Goal: Transaction & Acquisition: Purchase product/service

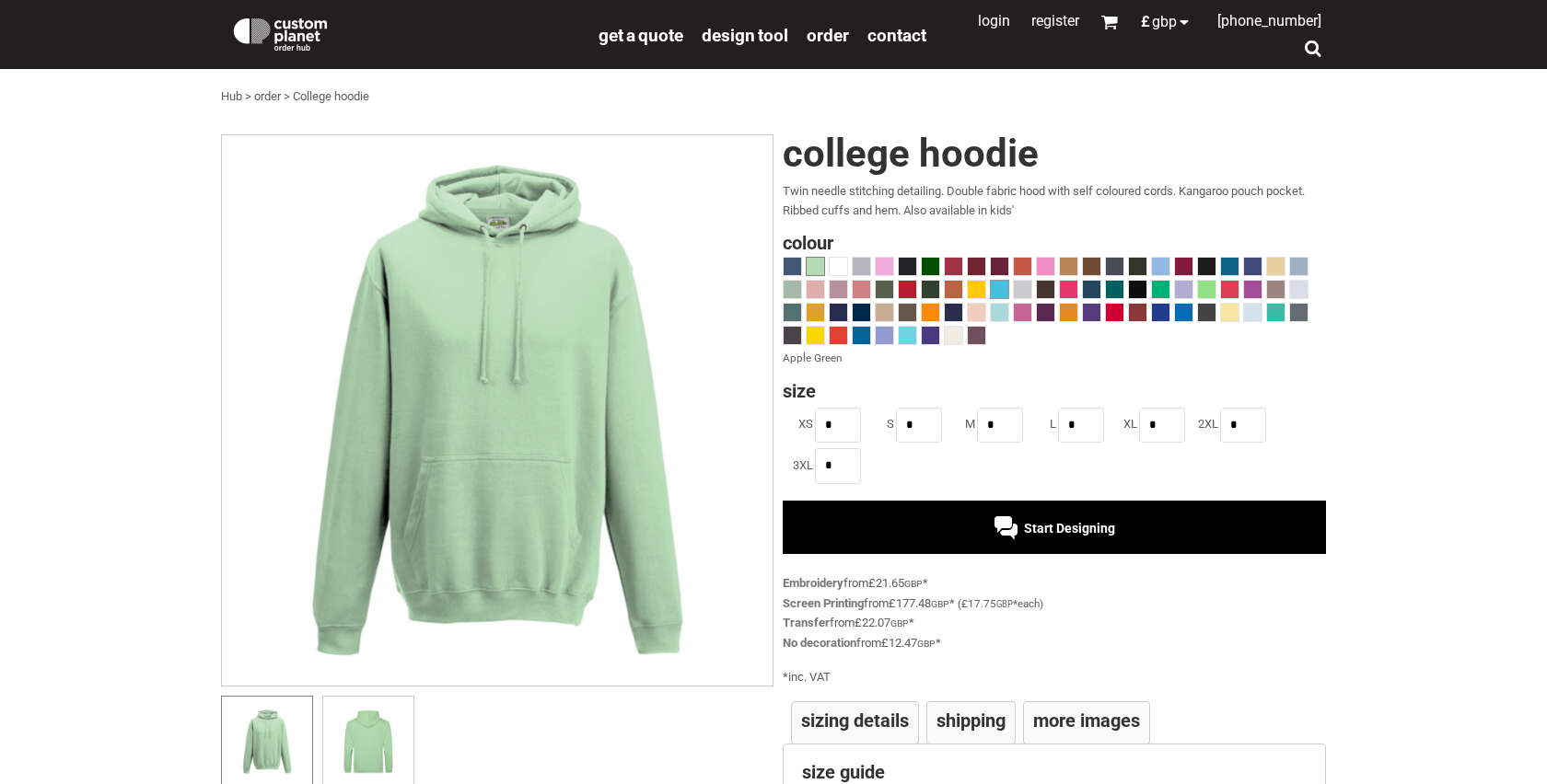
click at [1005, 293] on span at bounding box center [999, 289] width 18 height 18
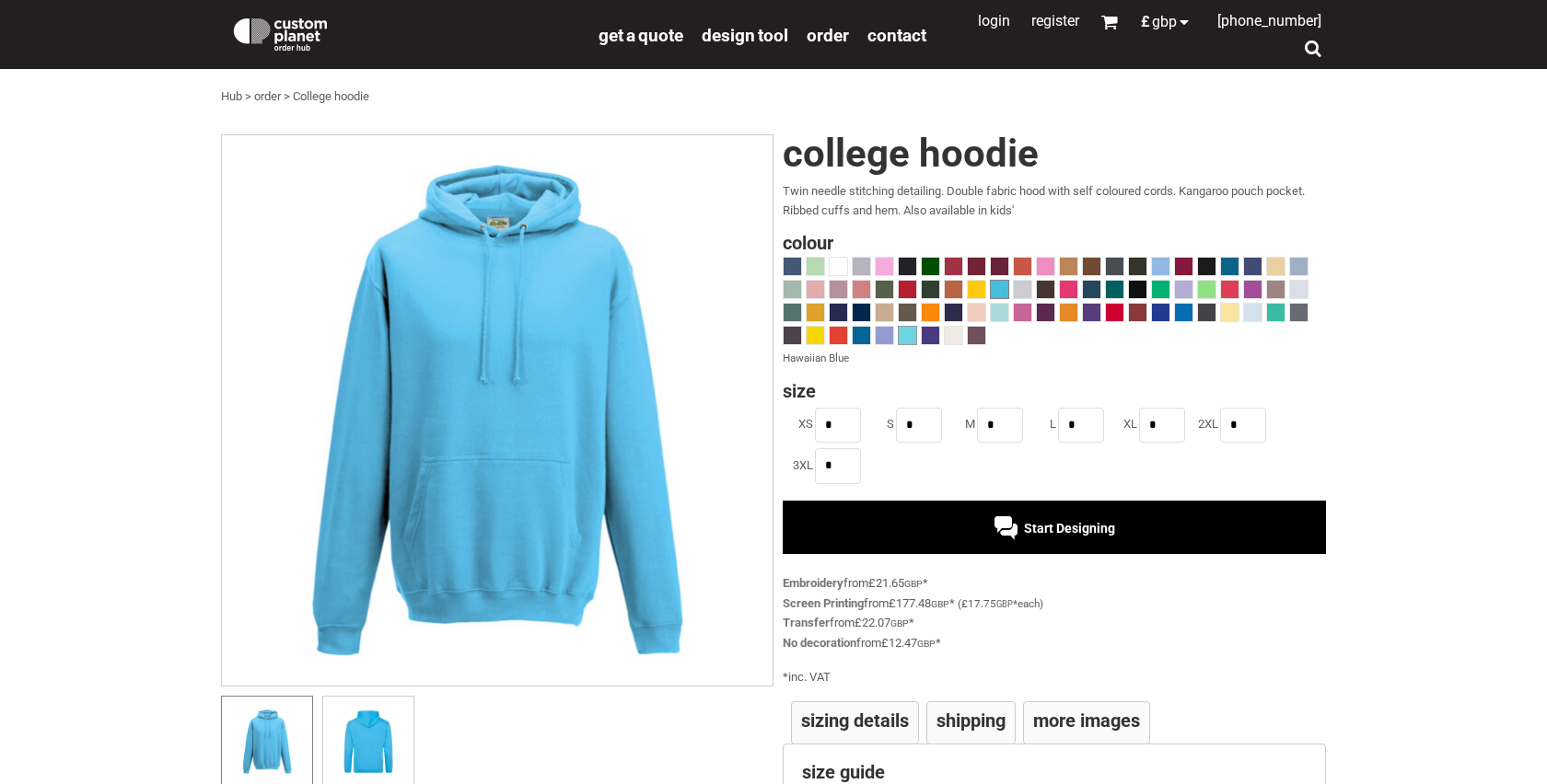
click at [910, 340] on span at bounding box center [907, 335] width 18 height 18
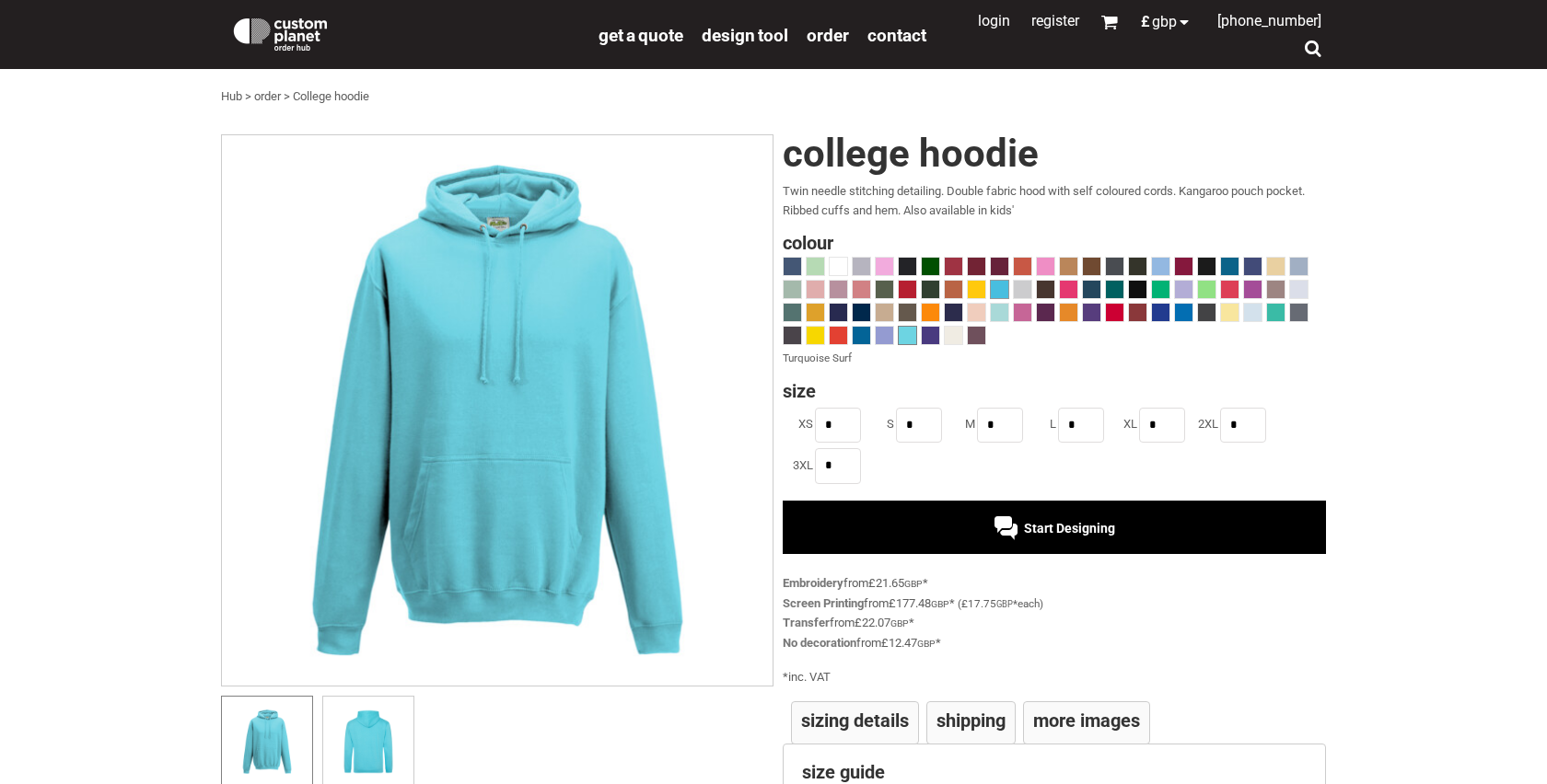
click at [1003, 294] on span at bounding box center [999, 289] width 18 height 18
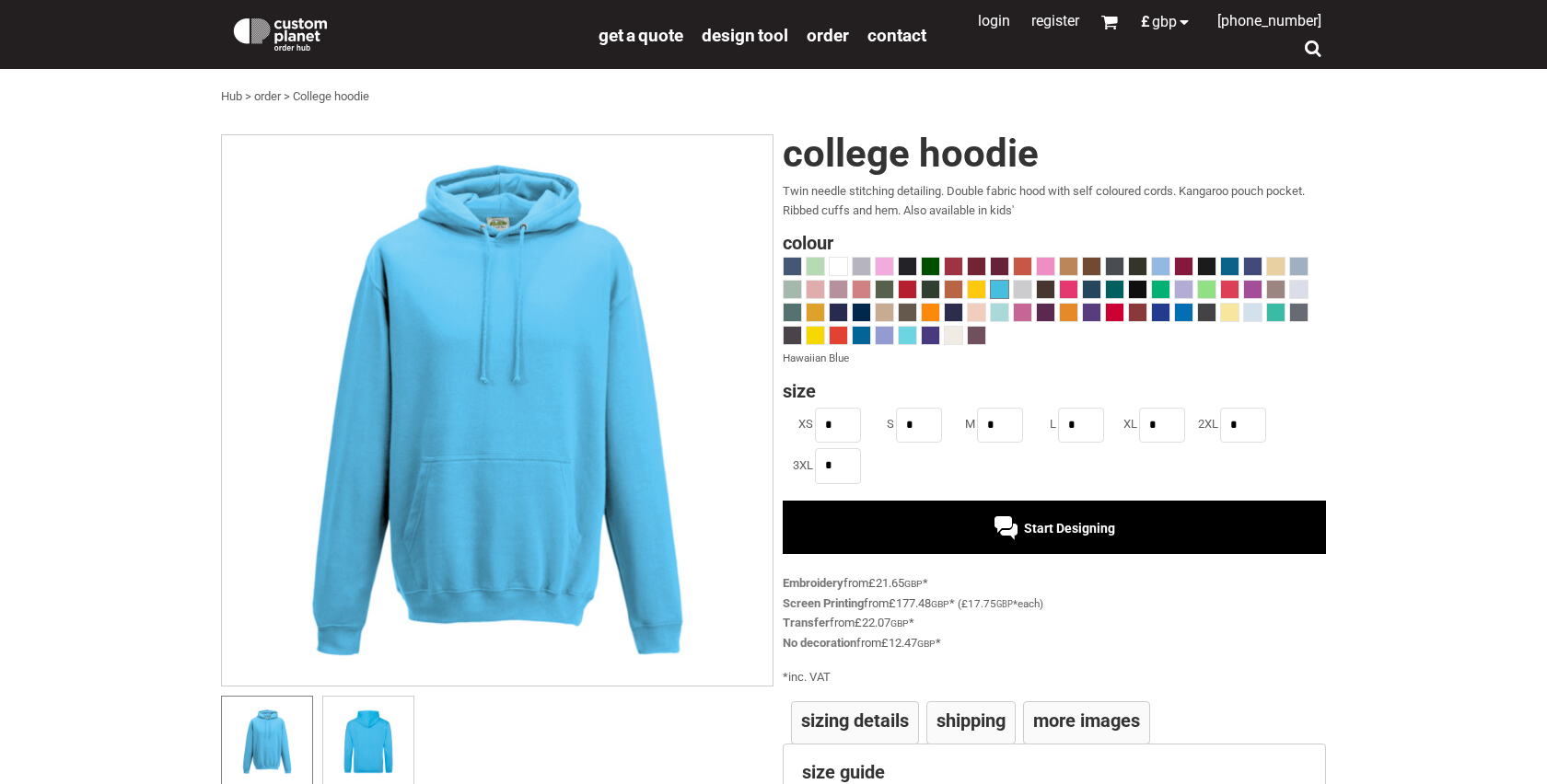
click at [1170, 263] on div at bounding box center [1054, 303] width 543 height 92
click at [1163, 263] on span at bounding box center [1160, 266] width 18 height 18
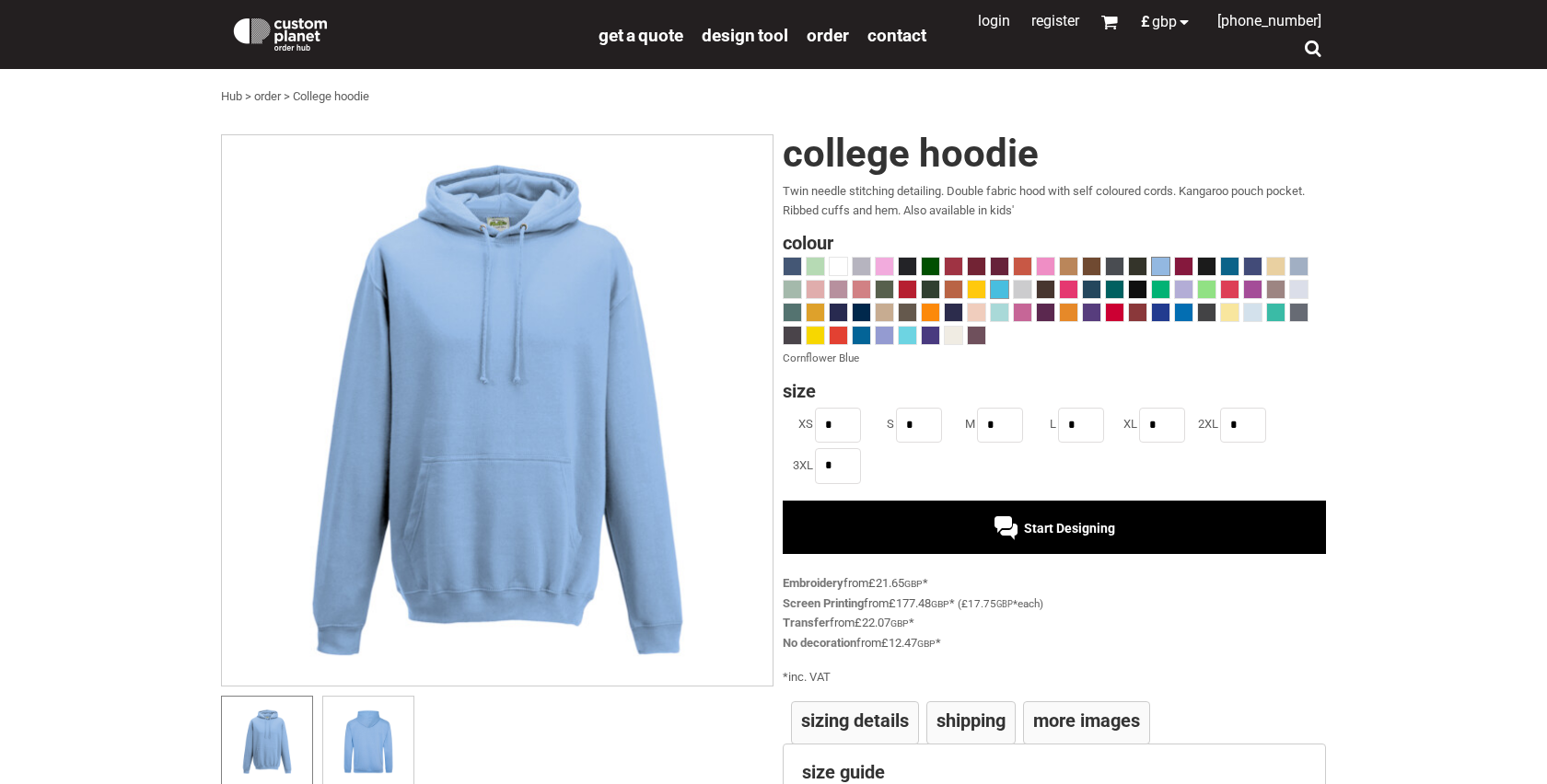
click at [994, 295] on span at bounding box center [999, 289] width 18 height 18
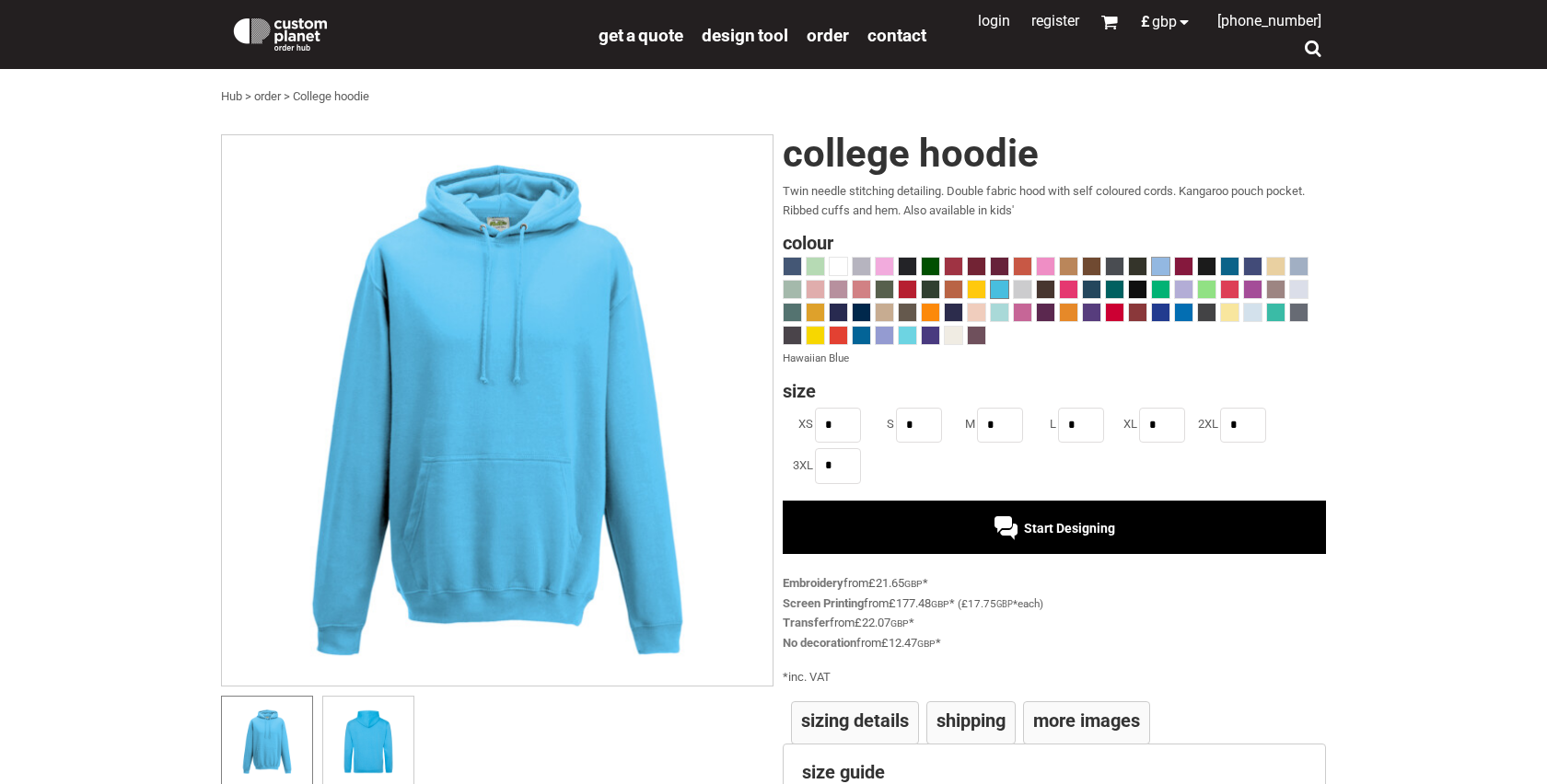
click at [1166, 262] on span at bounding box center [1160, 266] width 18 height 18
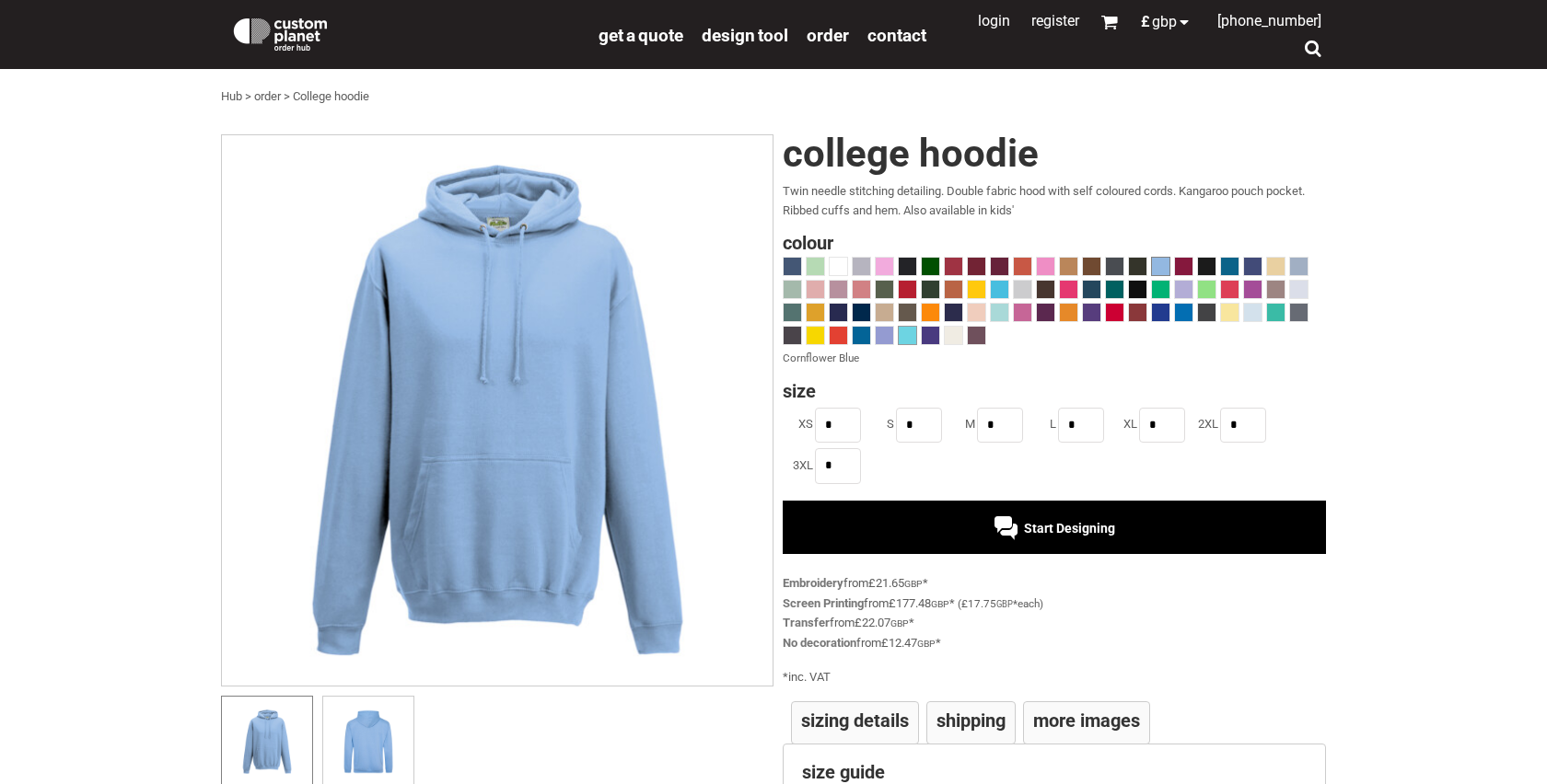
click at [901, 342] on span at bounding box center [907, 335] width 18 height 18
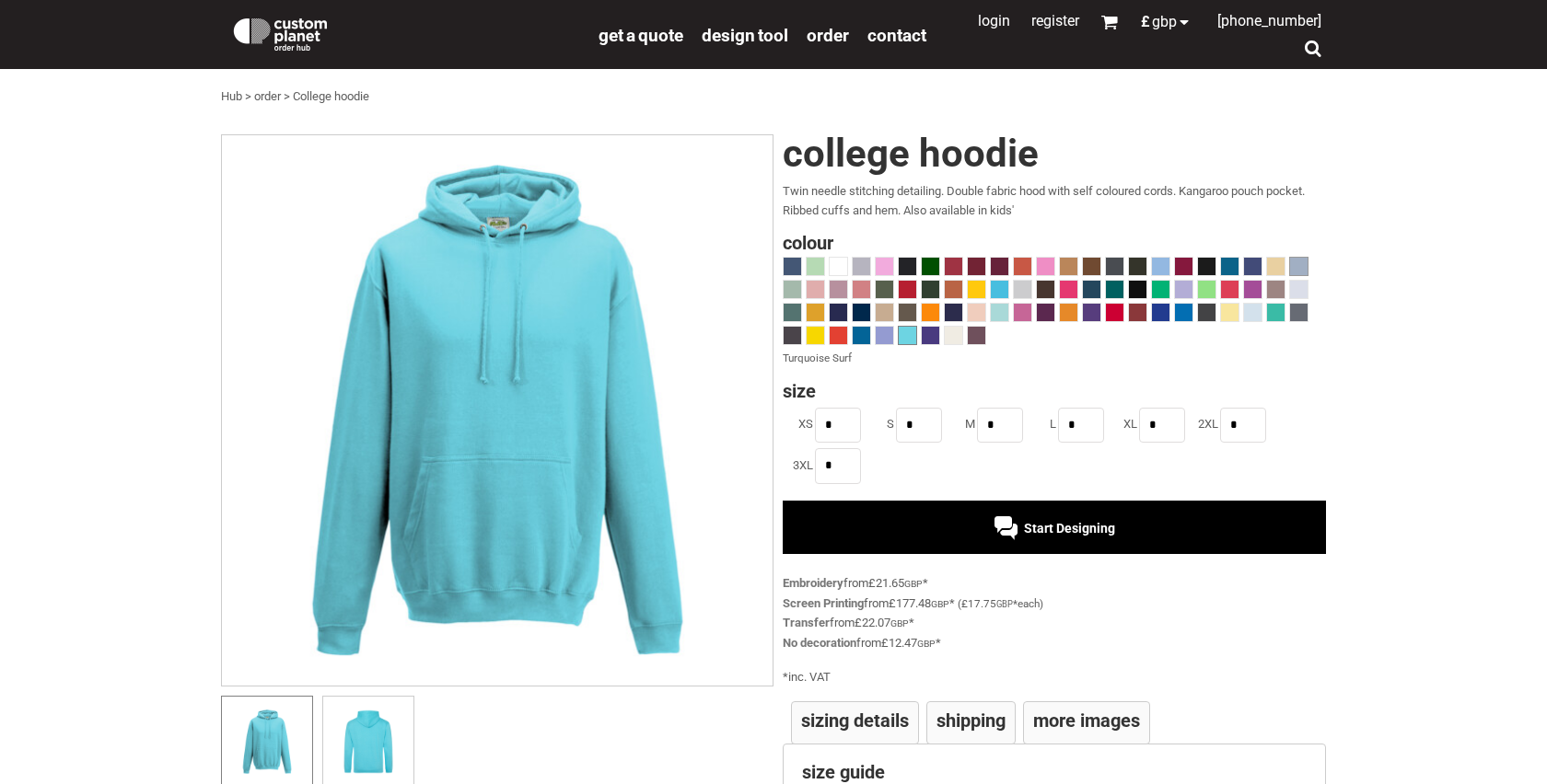
click at [1296, 270] on span at bounding box center [1298, 266] width 18 height 18
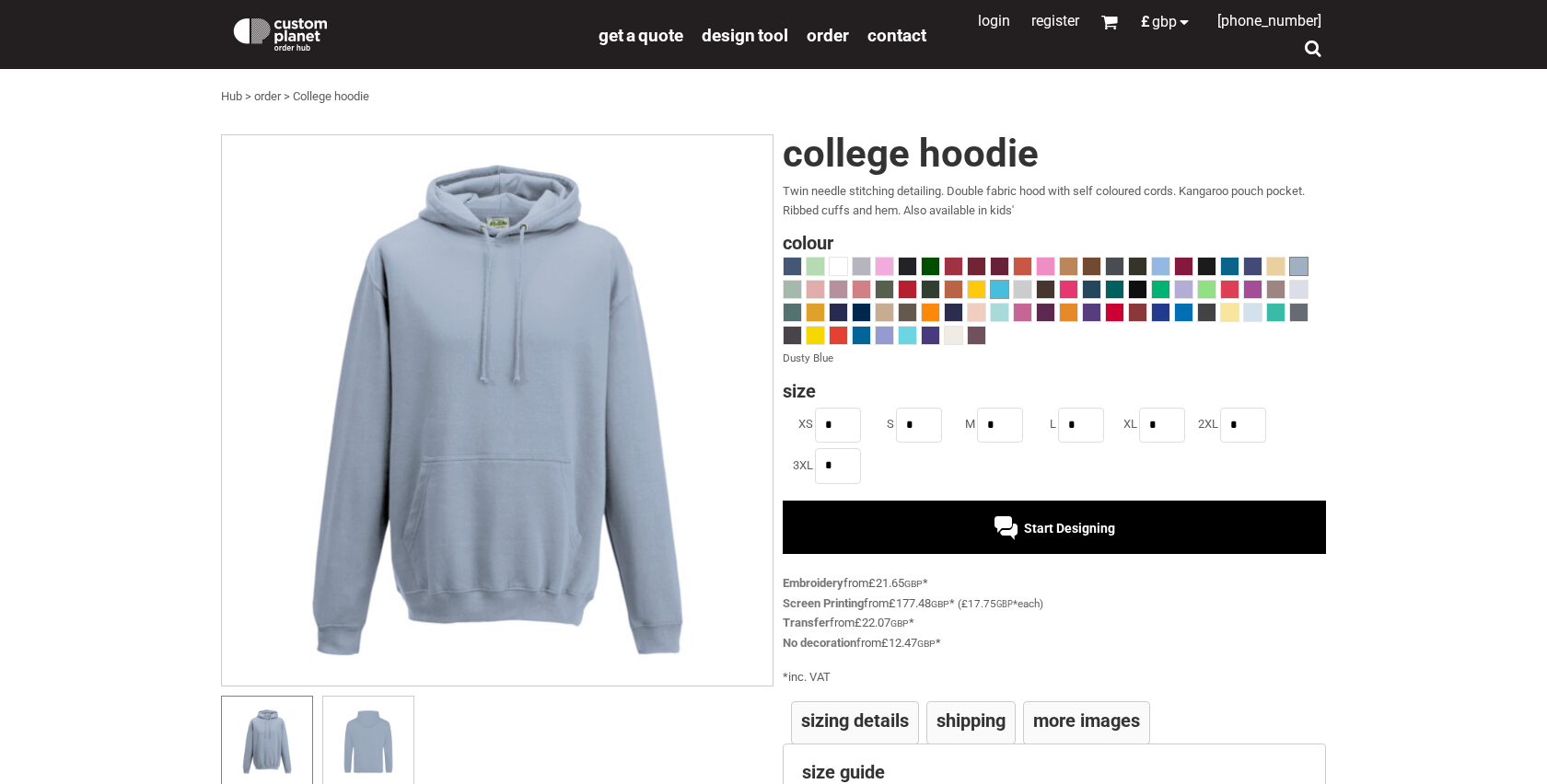
click at [995, 294] on span at bounding box center [999, 289] width 18 height 18
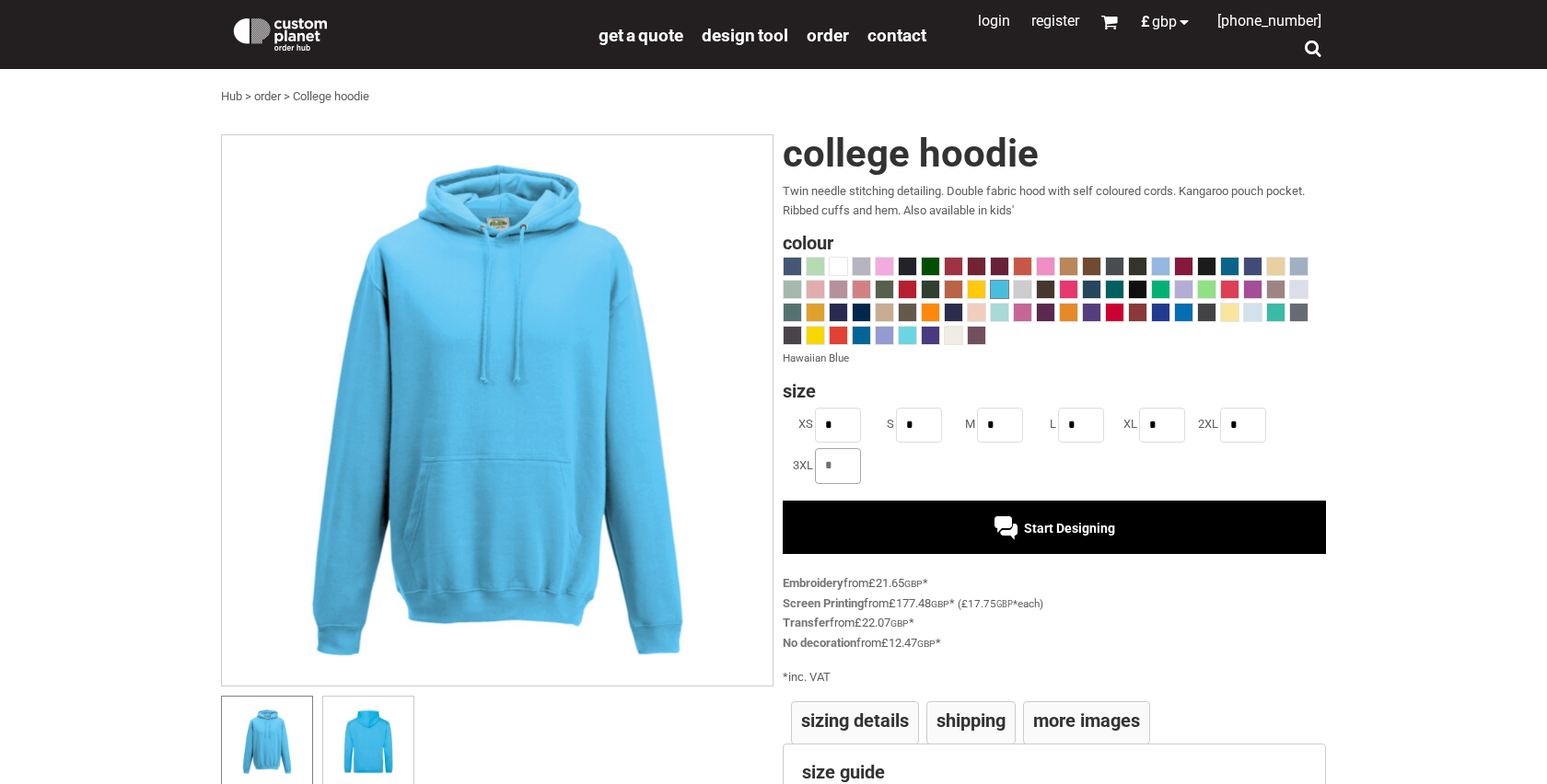
click at [837, 466] on input "*" at bounding box center [837, 465] width 46 height 35
type input "*"
click at [946, 551] on div "Start Designing" at bounding box center [1054, 527] width 543 height 53
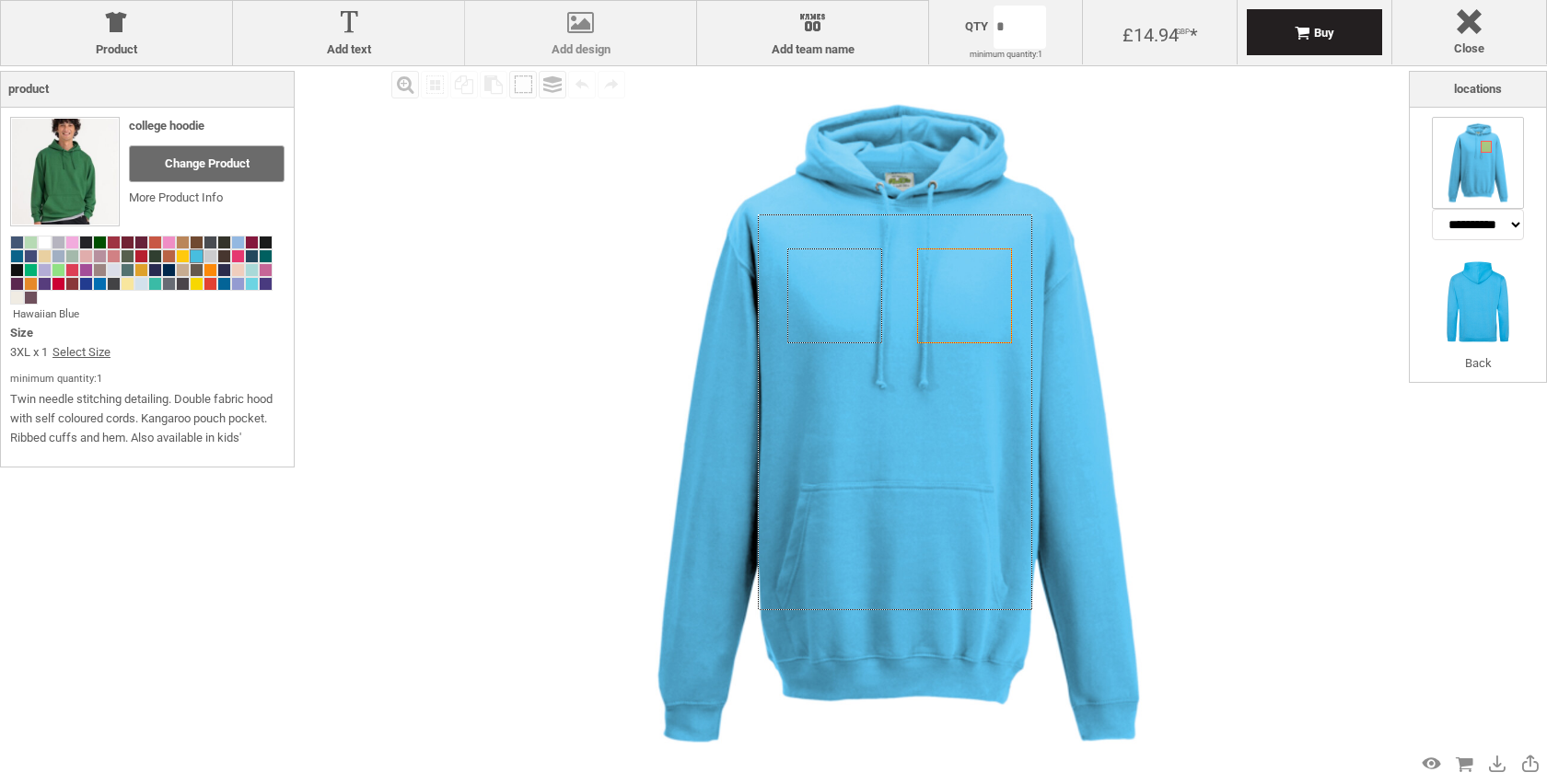
click at [631, 36] on div at bounding box center [580, 26] width 213 height 32
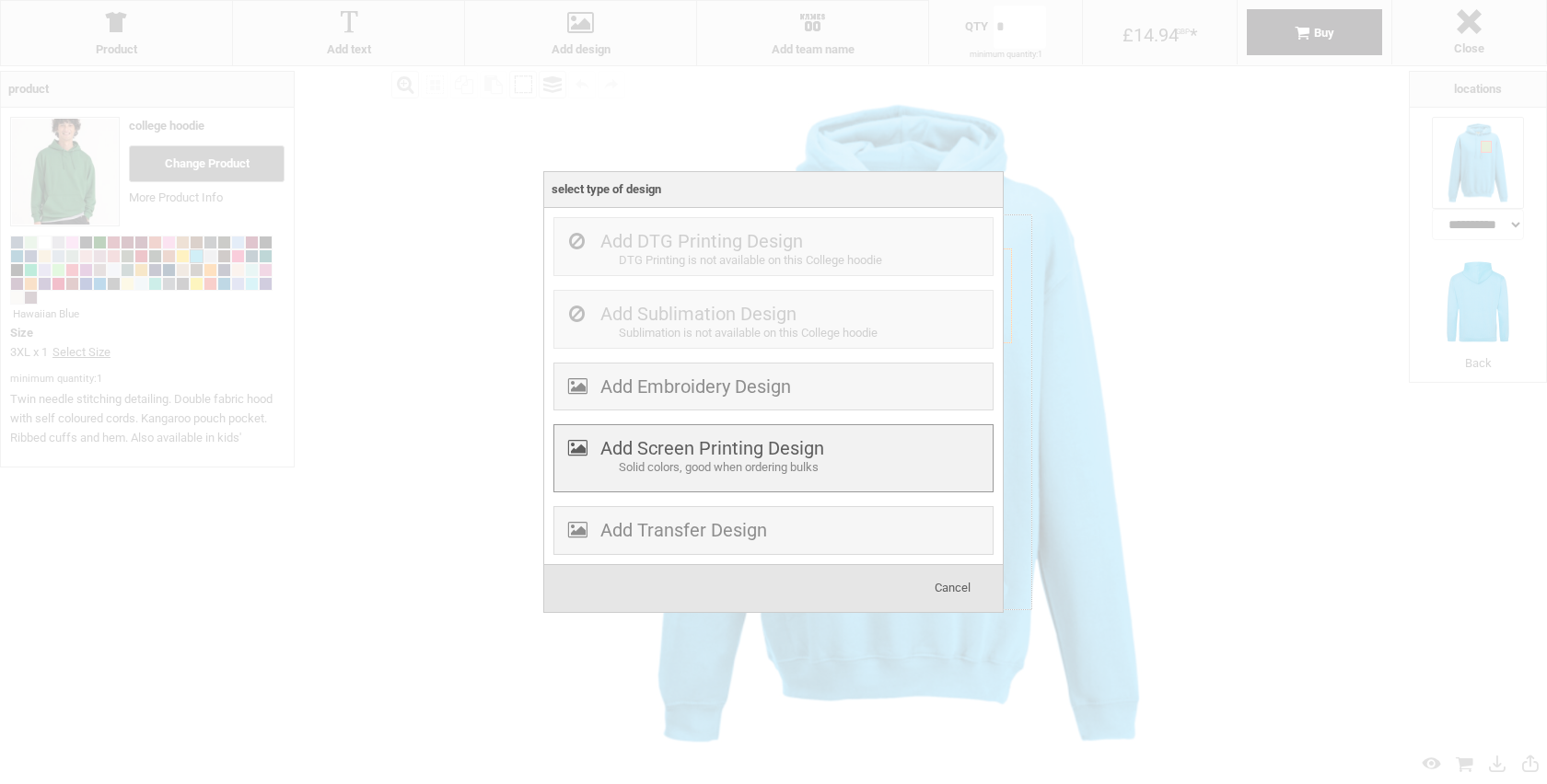
click at [734, 463] on div "Solid colors, good when ordering bulks" at bounding box center [803, 468] width 370 height 20
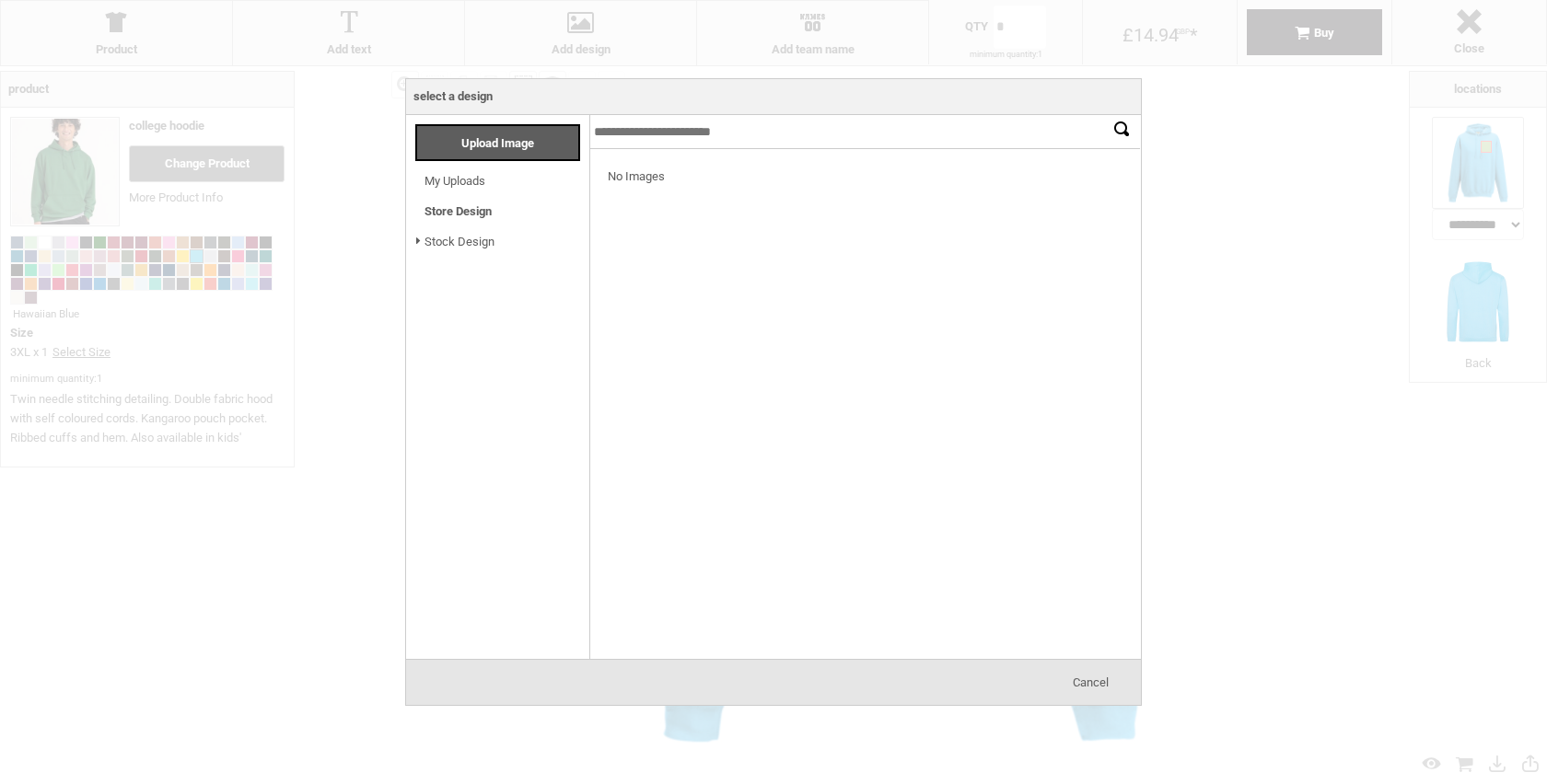
click at [719, 123] on input "text" at bounding box center [865, 132] width 552 height 34
type input "******"
click at [1108, 115] on input "*******" at bounding box center [1121, 128] width 27 height 27
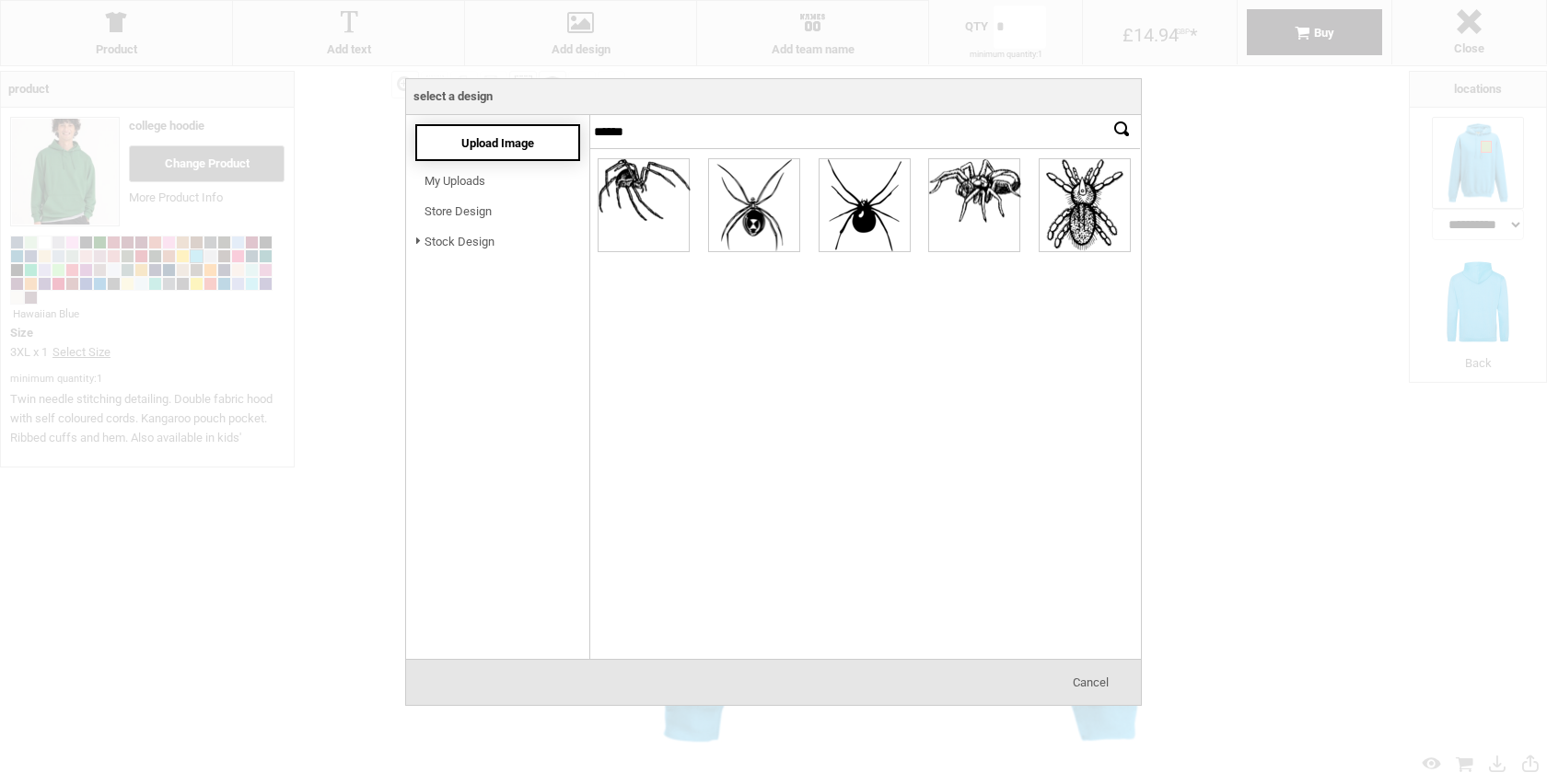
click at [481, 147] on span "Upload Image" at bounding box center [498, 143] width 73 height 14
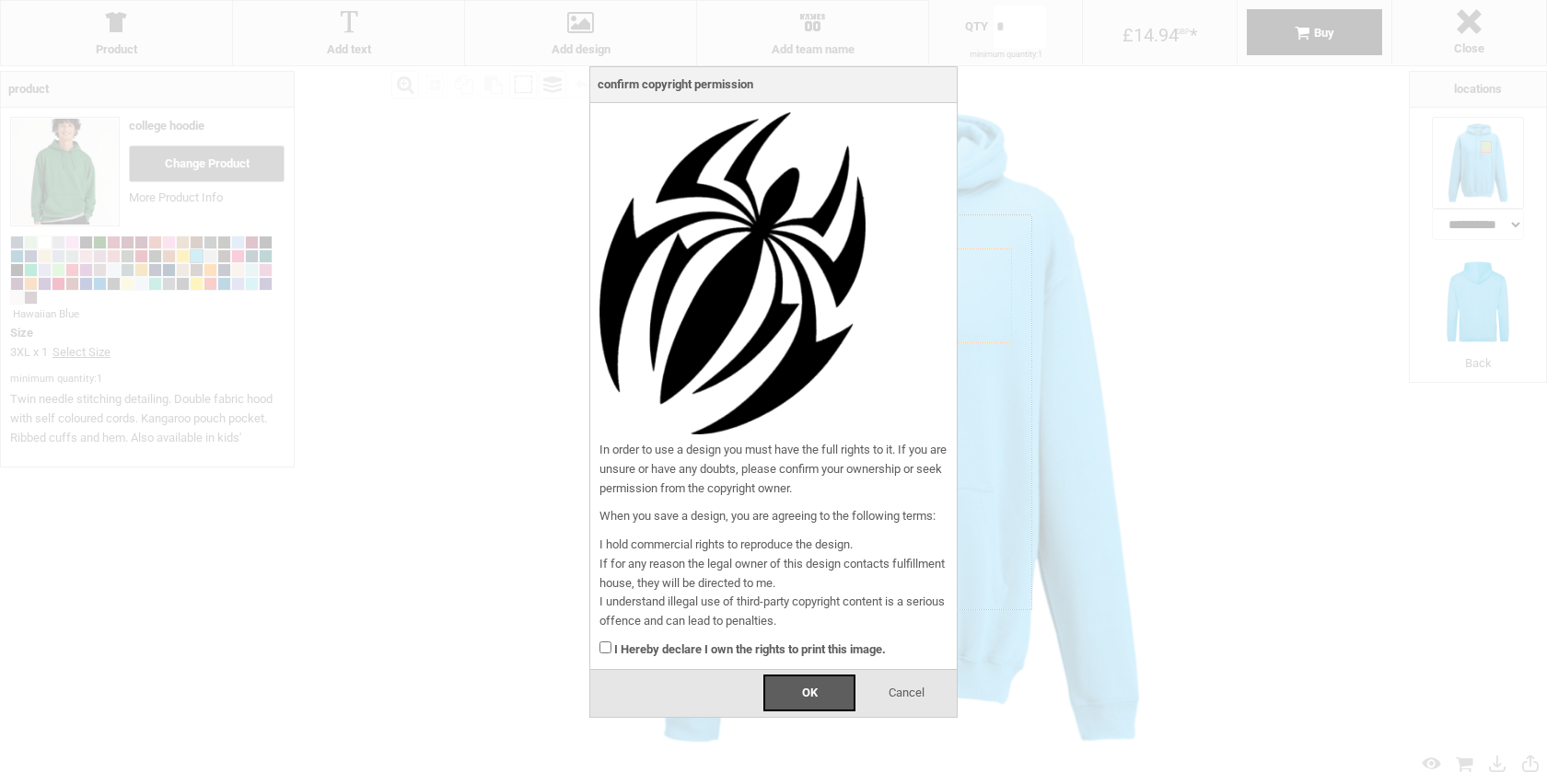
click at [663, 651] on strong "I Hereby declare I own the rights to print this image." at bounding box center [750, 649] width 271 height 14
click at [763, 679] on div "OK" at bounding box center [809, 692] width 92 height 37
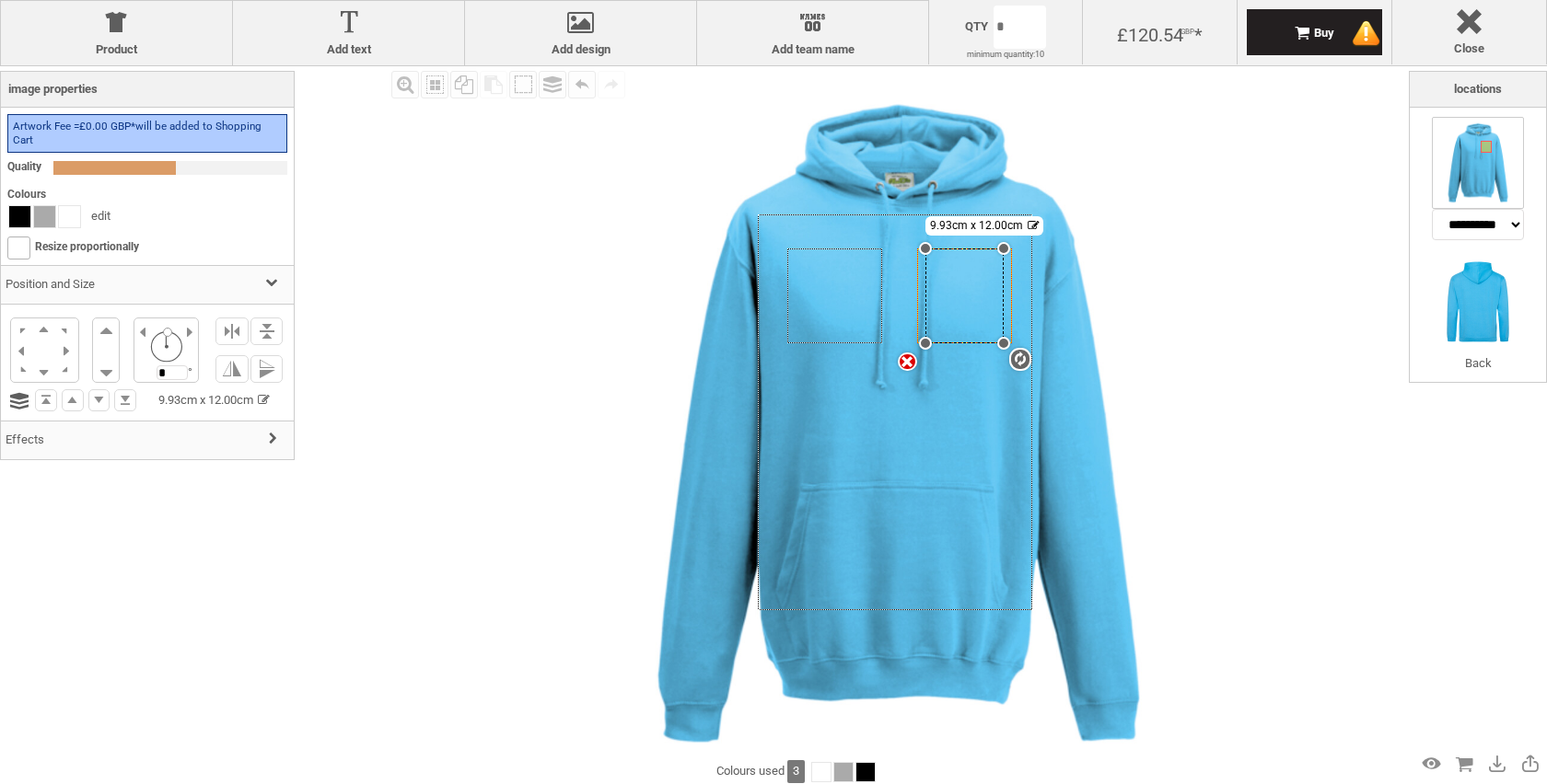
select select "*"
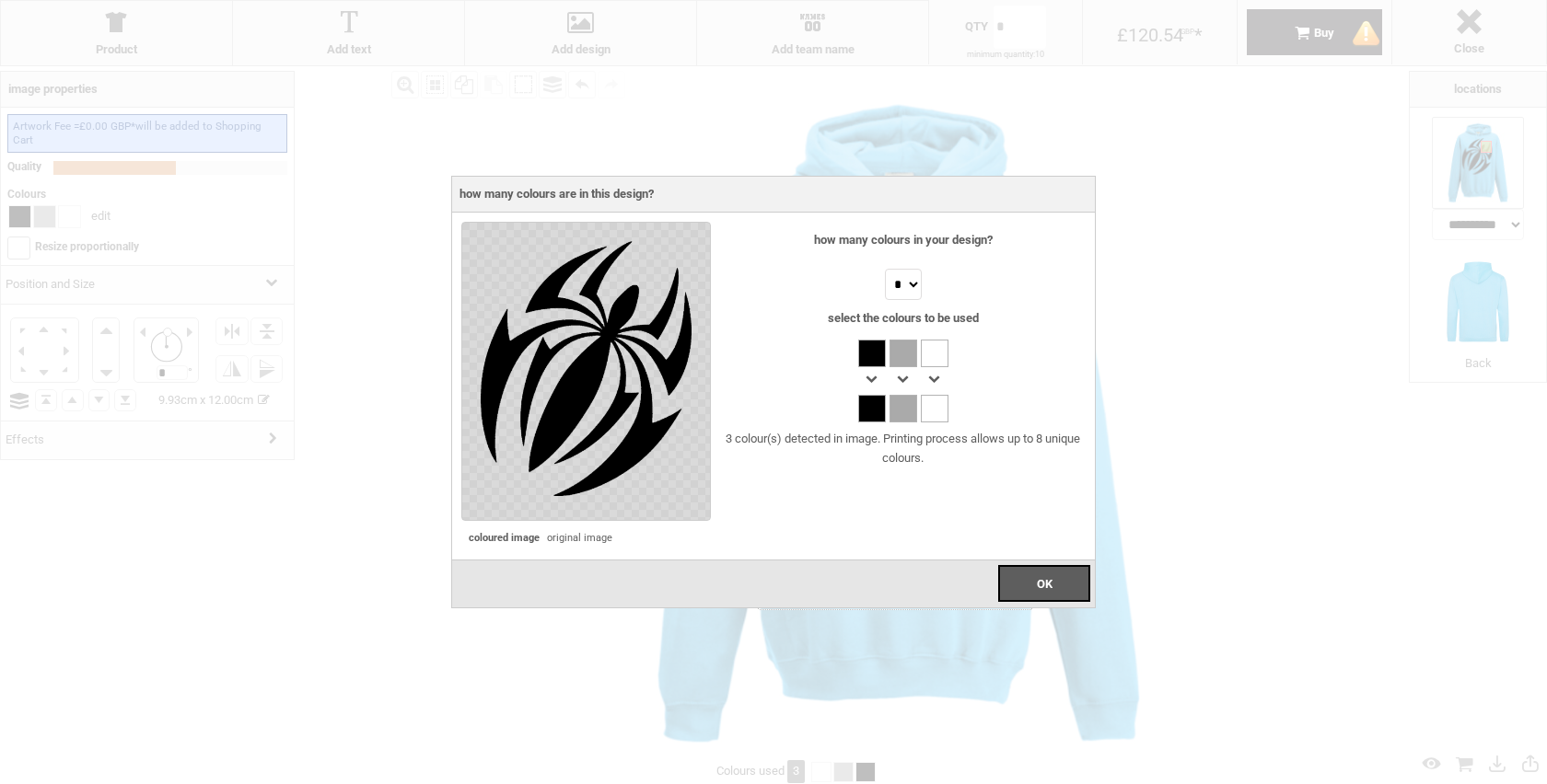
click at [870, 380] on div at bounding box center [872, 381] width 27 height 27
click at [902, 365] on div at bounding box center [902, 353] width 27 height 27
click at [877, 364] on div at bounding box center [872, 353] width 27 height 27
click at [872, 415] on div at bounding box center [872, 408] width 27 height 27
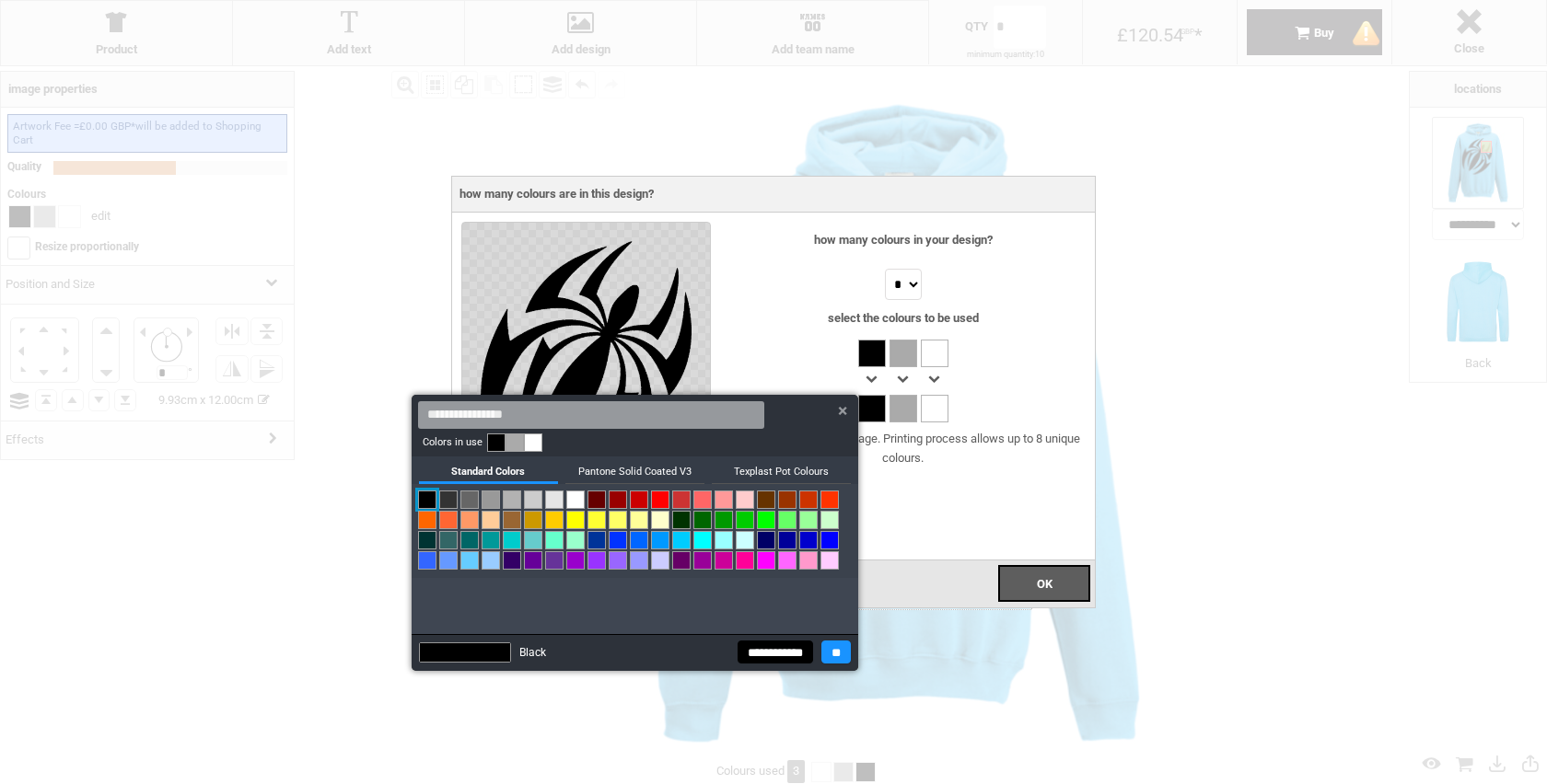
click at [836, 412] on div at bounding box center [842, 411] width 31 height 32
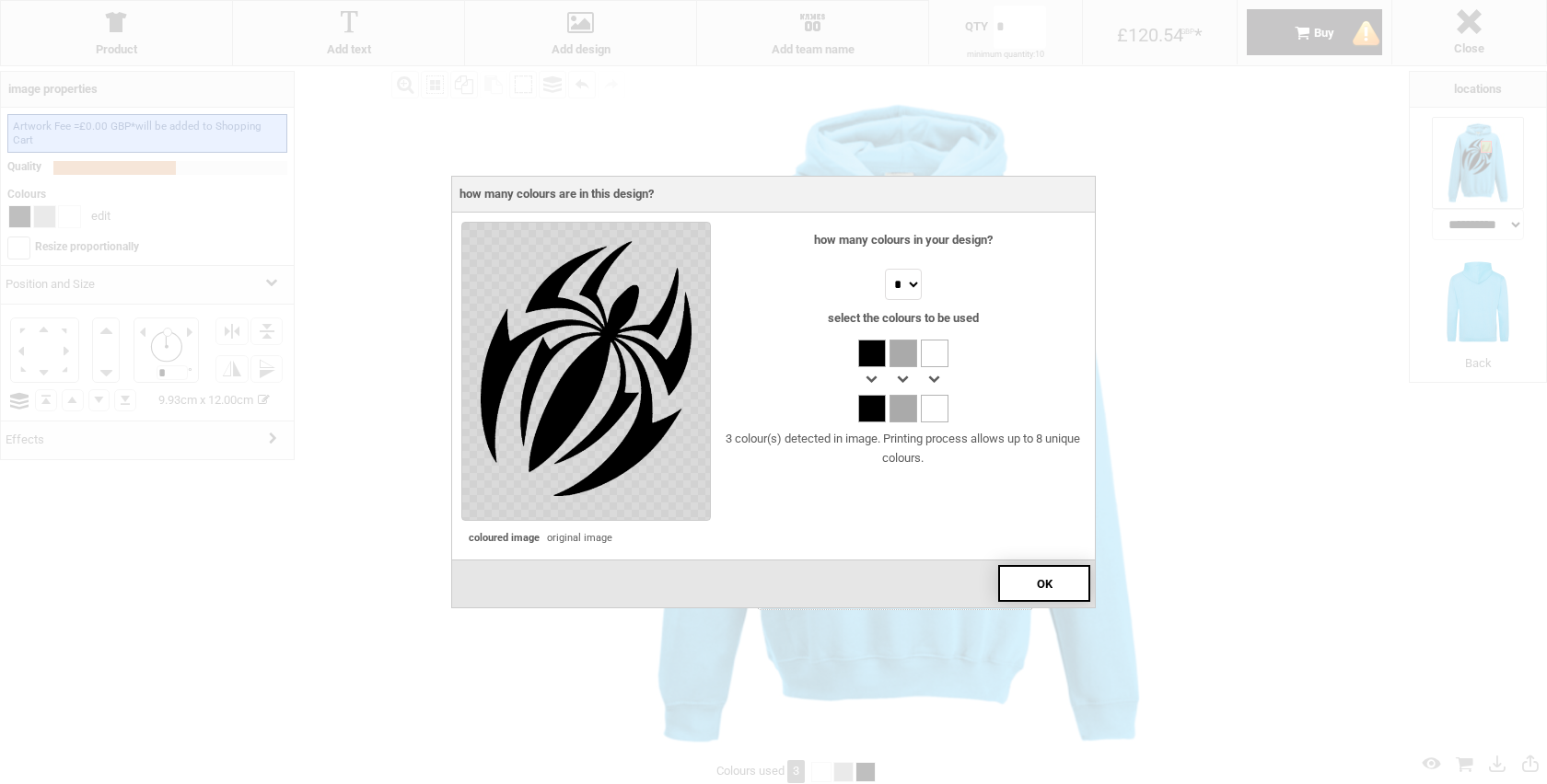
click at [1038, 583] on span "OK" at bounding box center [1044, 583] width 16 height 14
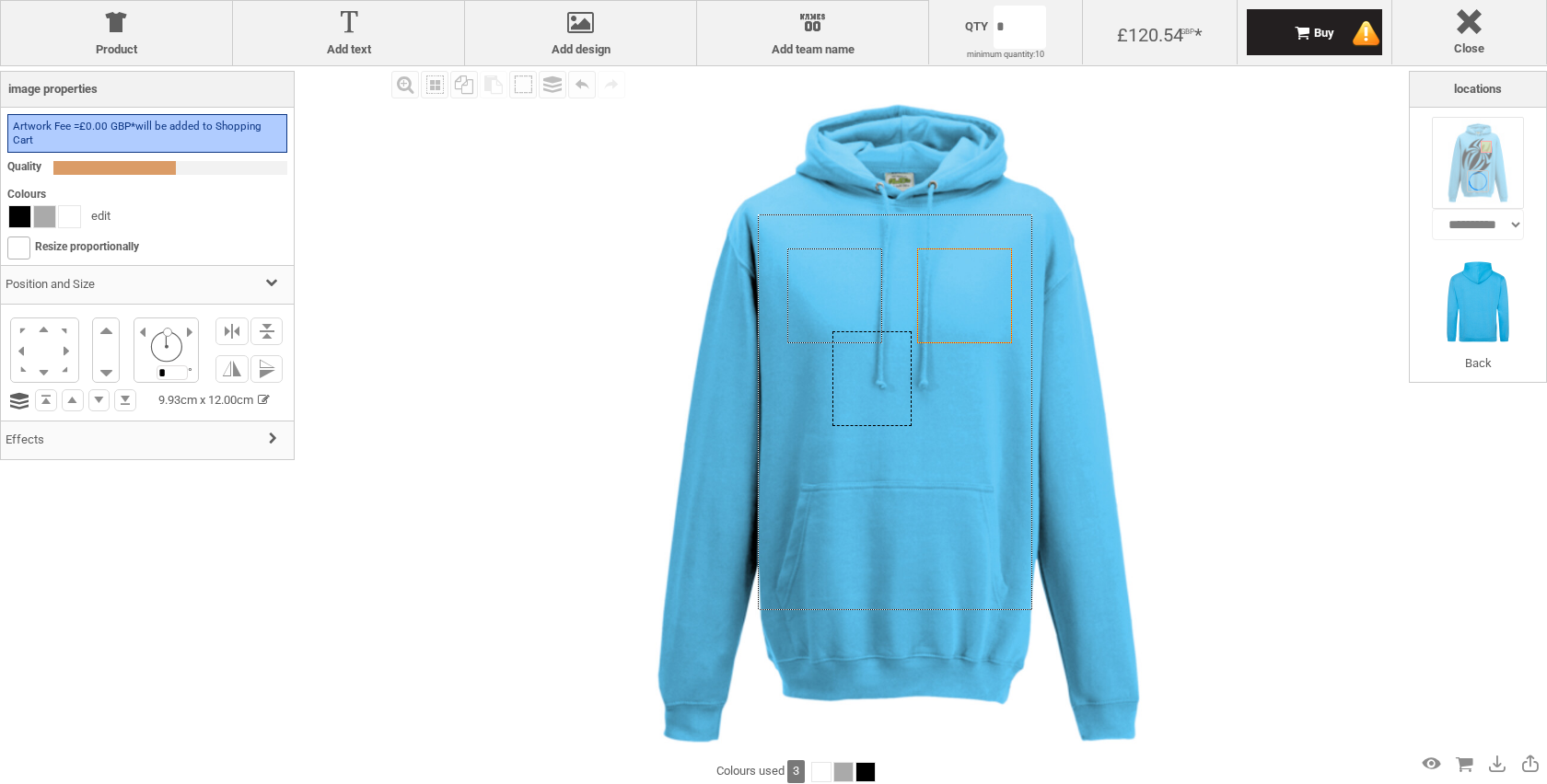
drag, startPoint x: 963, startPoint y: 290, endPoint x: 870, endPoint y: 370, distance: 122.7
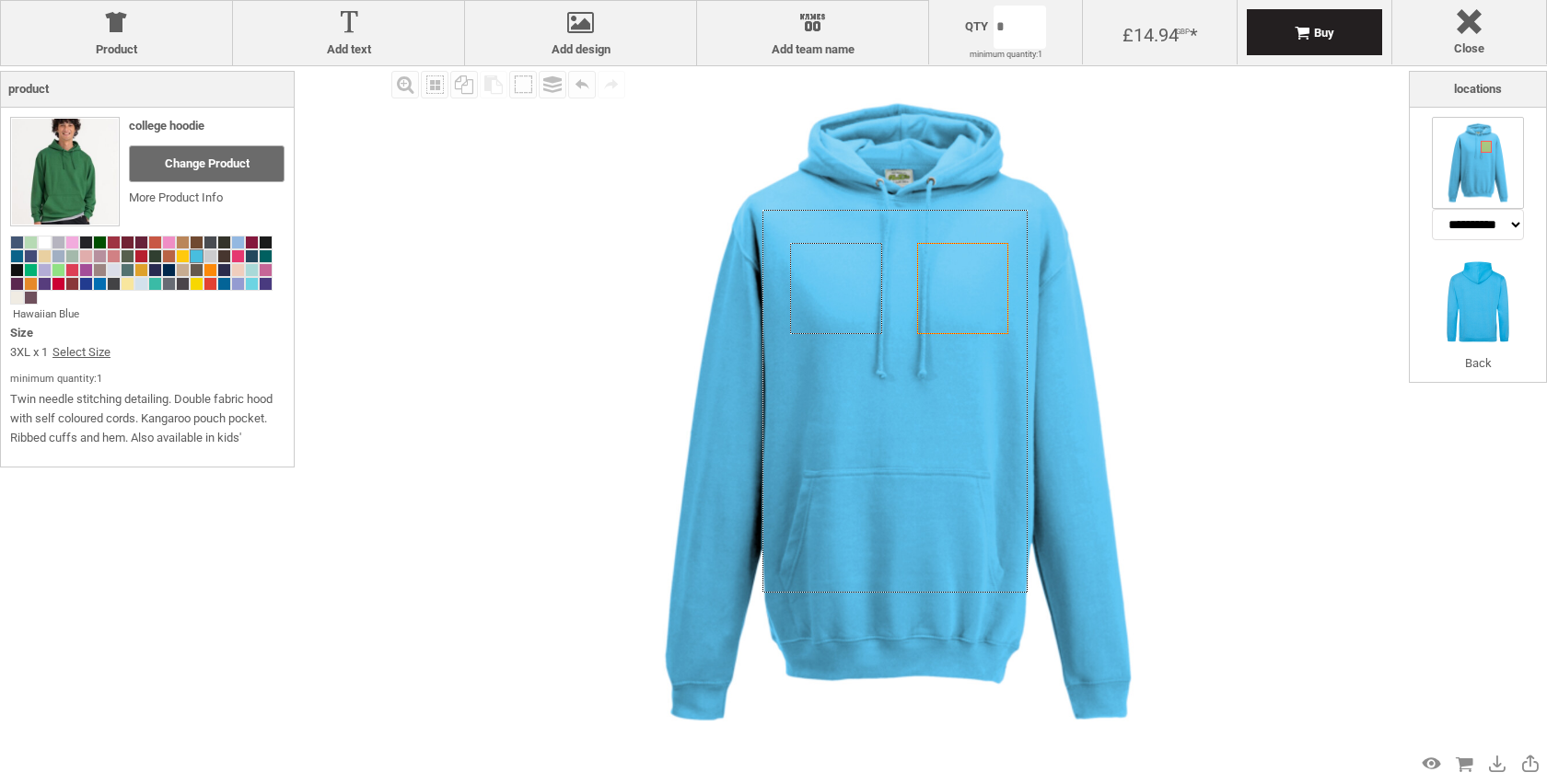
select select "*******"
click at [1026, 235] on icon "Created with [PERSON_NAME] 2.1.2" at bounding box center [895, 400] width 265 height 382
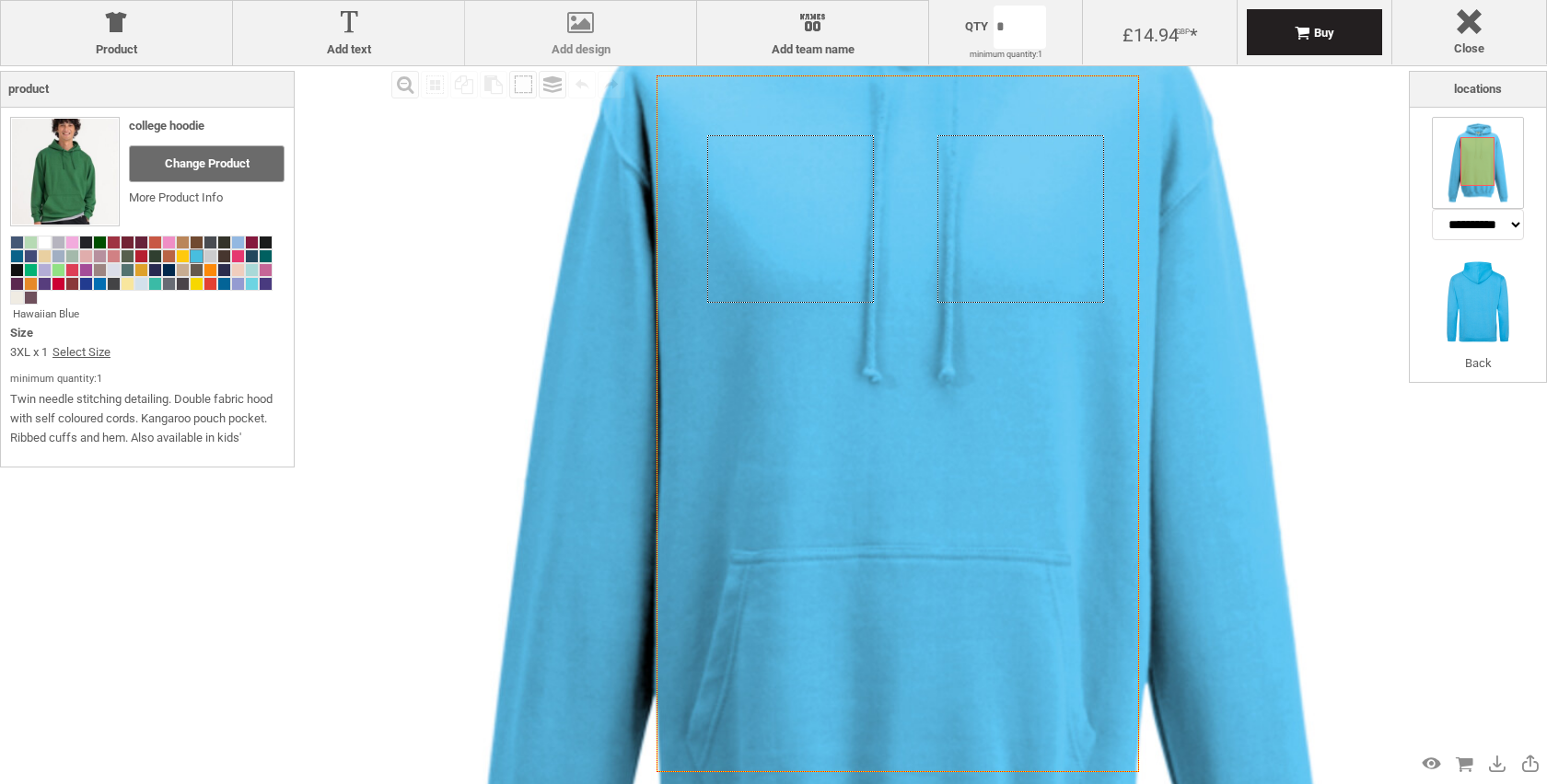
click at [544, 48] on label "Add design" at bounding box center [580, 50] width 213 height 15
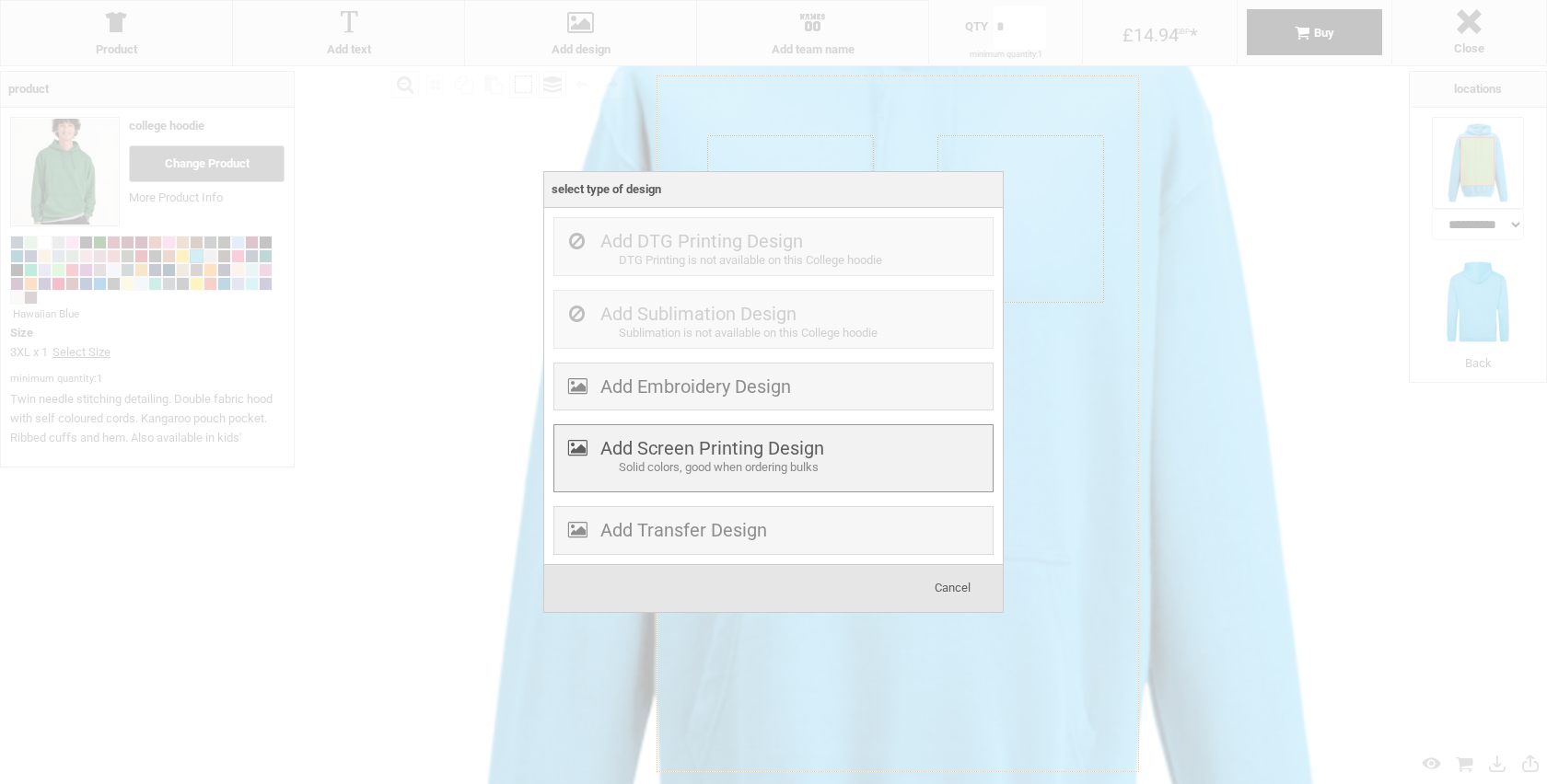
click at [662, 475] on div "Solid colors, good when ordering bulks" at bounding box center [803, 468] width 370 height 20
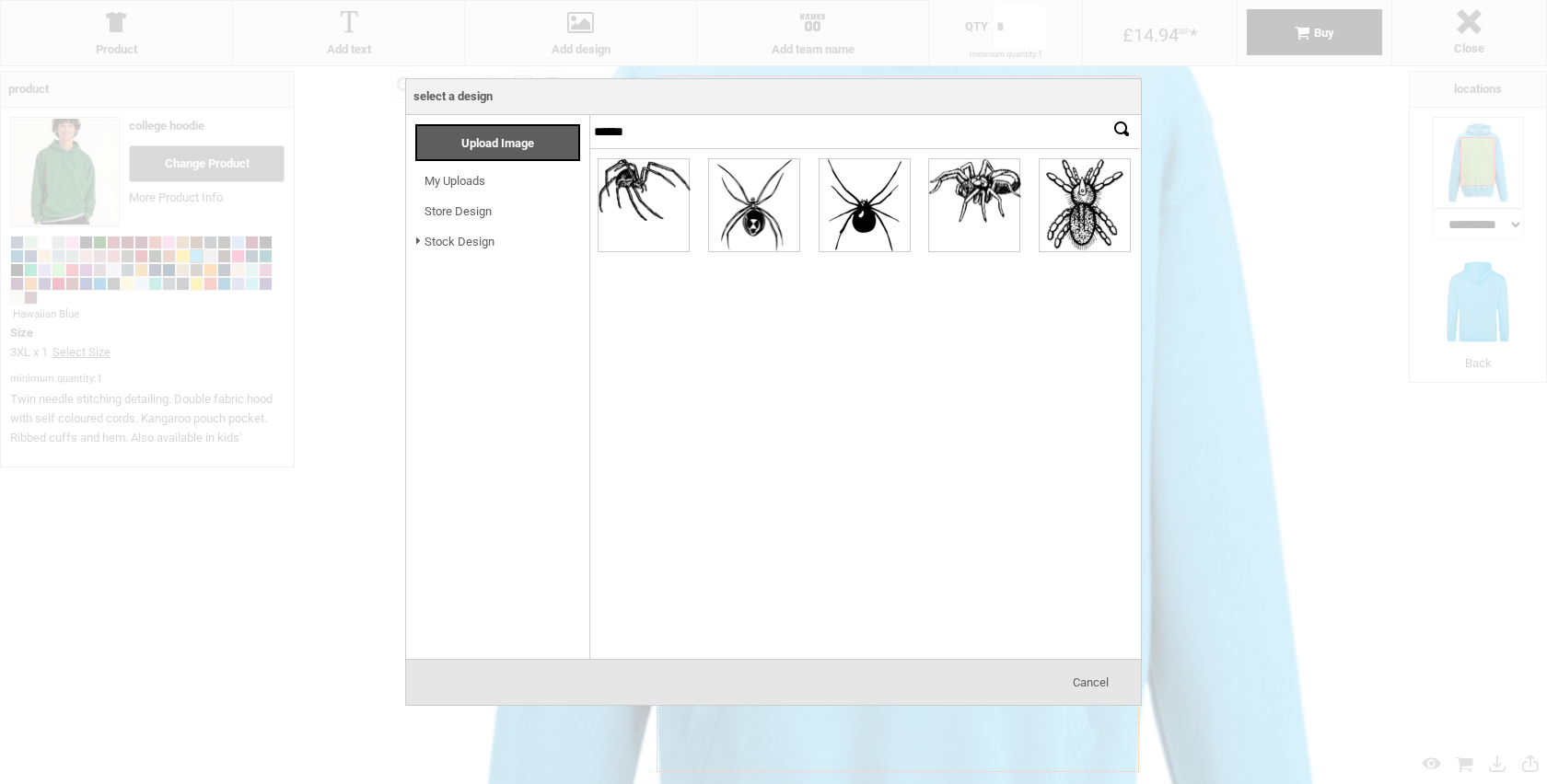
click at [459, 171] on span "My Uploads" at bounding box center [454, 181] width 61 height 22
click at [467, 182] on link "My Uploads" at bounding box center [454, 180] width 61 height 14
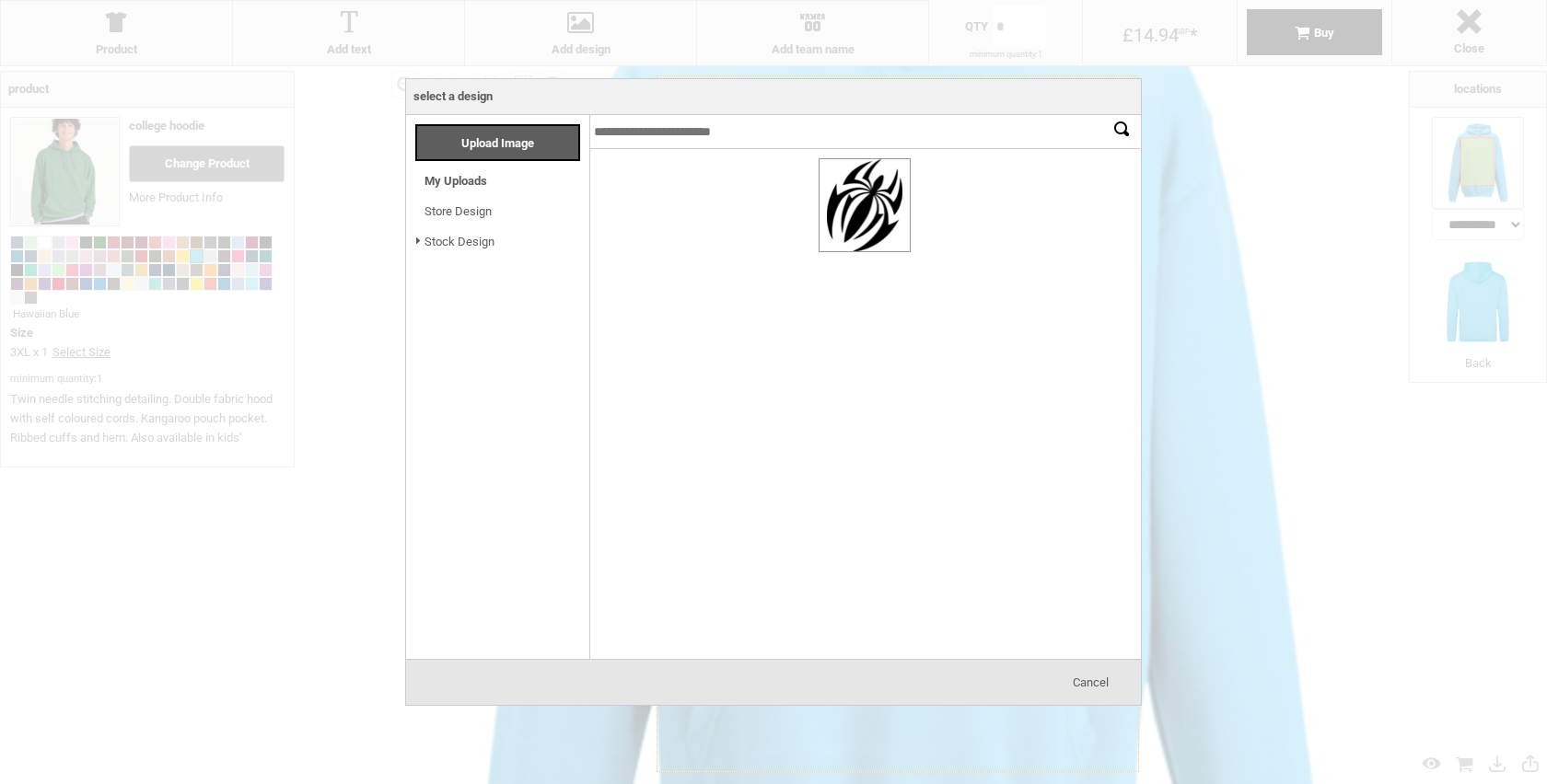
click at [832, 195] on div at bounding box center [864, 205] width 90 height 92
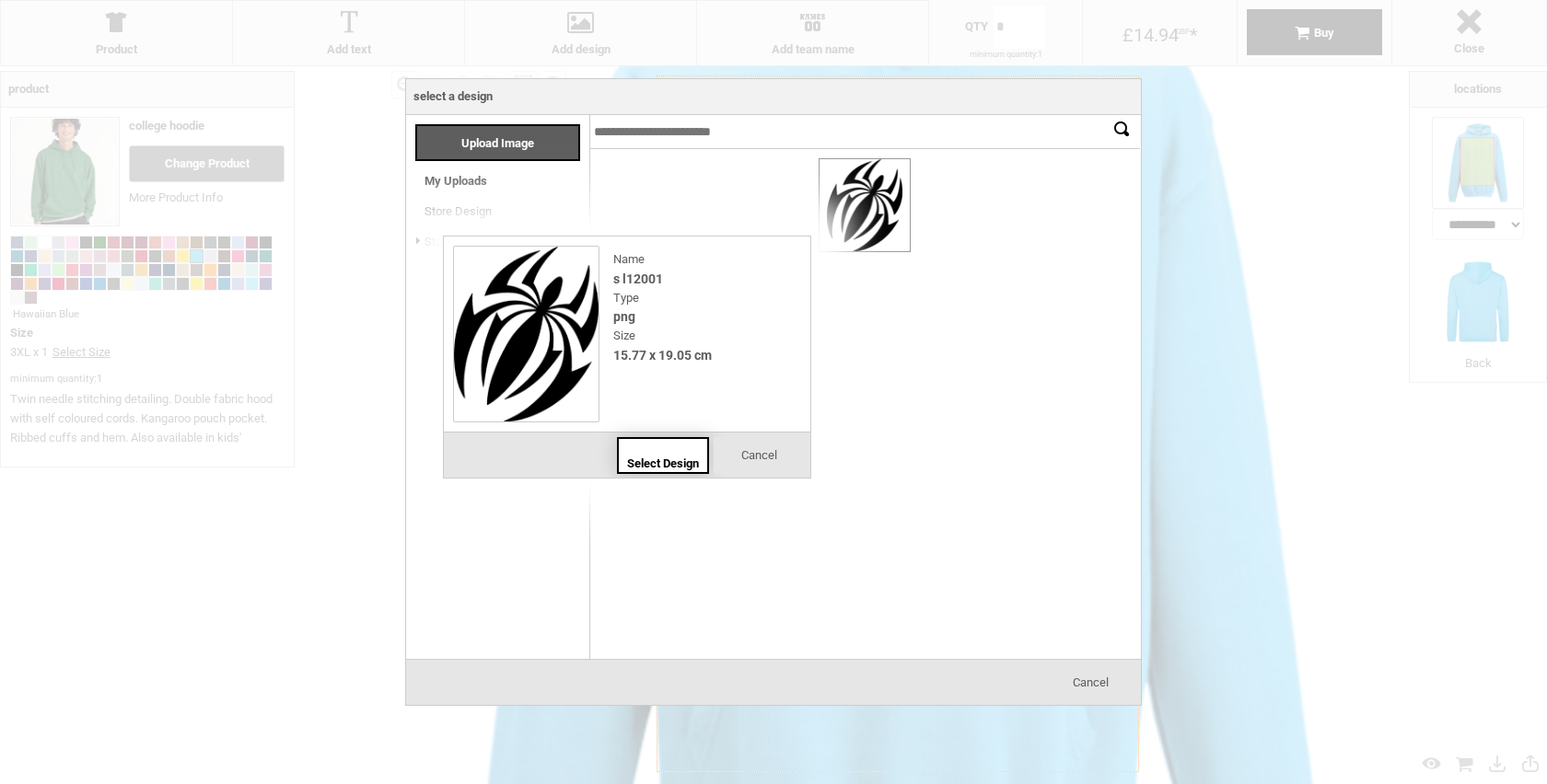
click at [648, 455] on div "Select Design" at bounding box center [662, 455] width 92 height 37
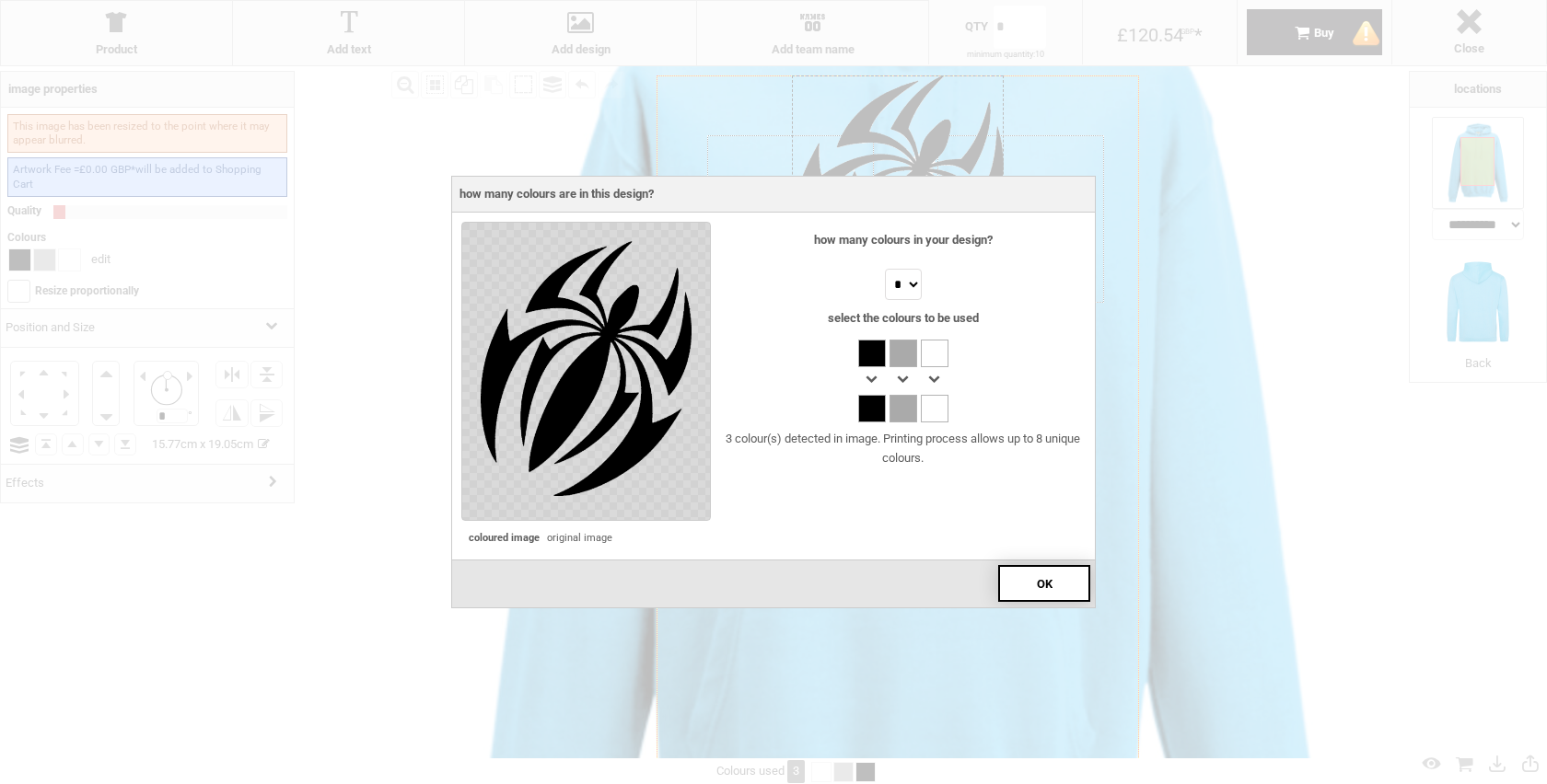
click at [1038, 586] on span "OK" at bounding box center [1044, 583] width 16 height 14
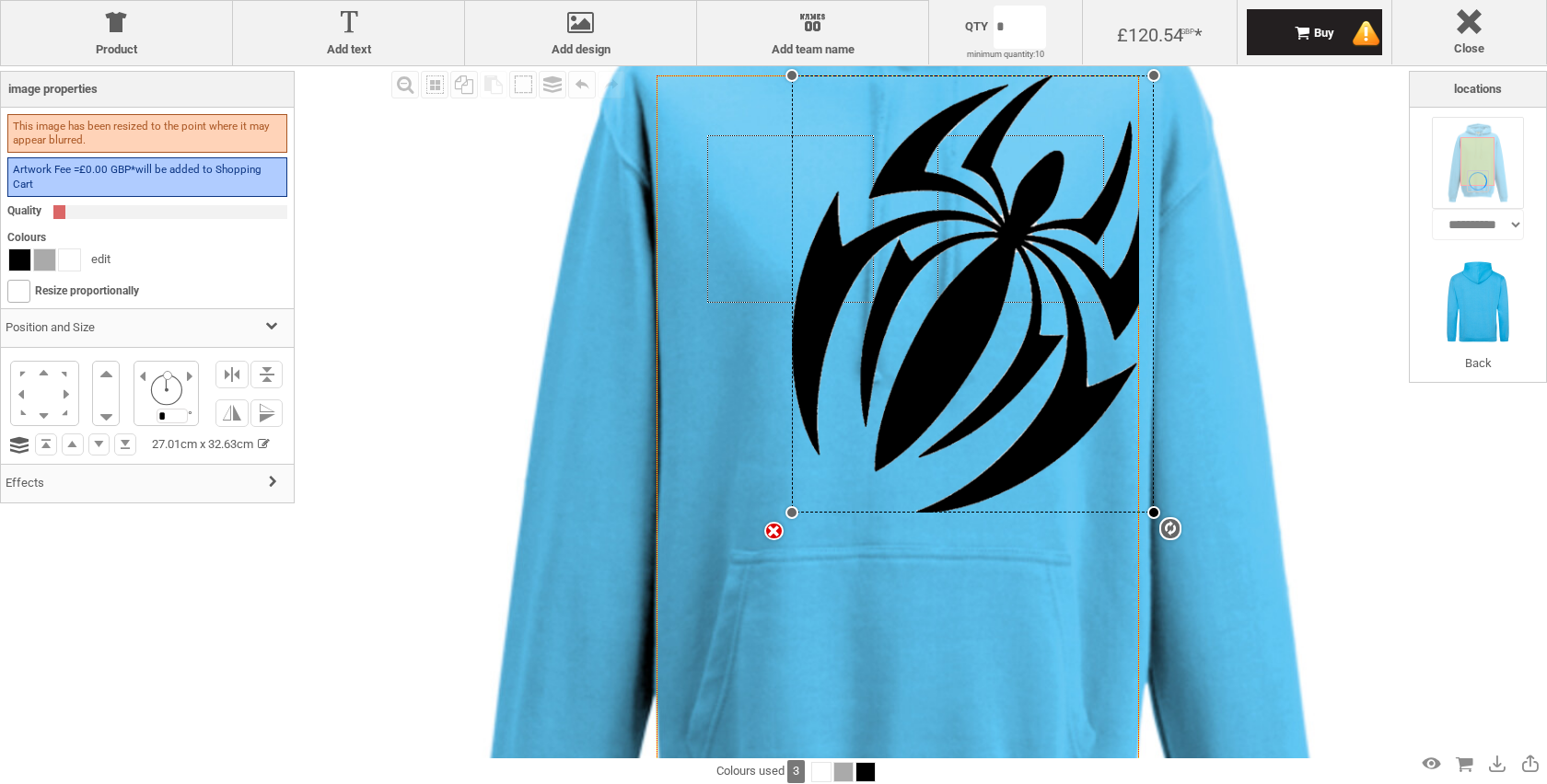
drag, startPoint x: 999, startPoint y: 326, endPoint x: 1157, endPoint y: 513, distance: 244.8
click at [1159, 515] on div at bounding box center [1154, 513] width 13 height 13
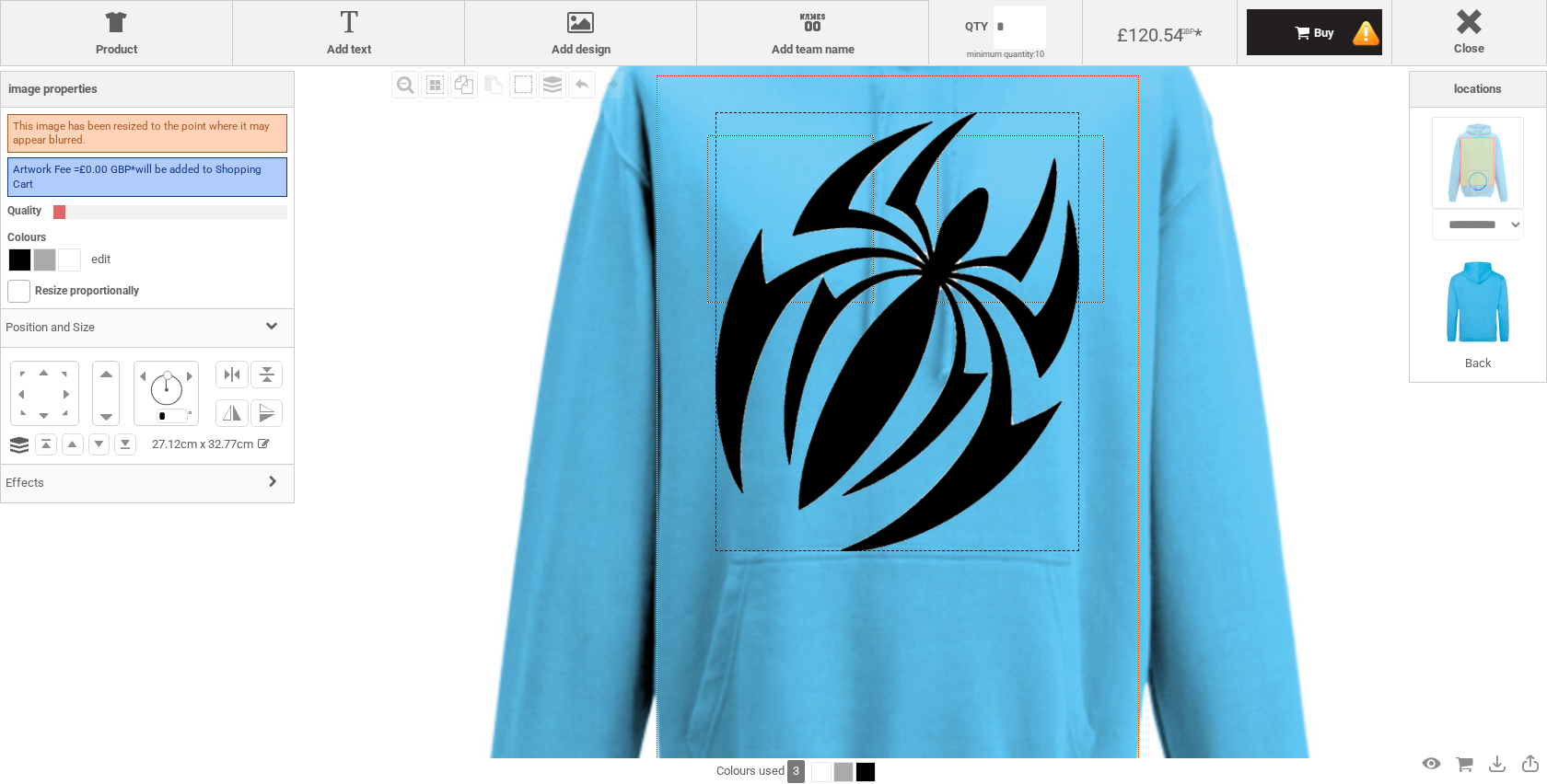
drag, startPoint x: 1053, startPoint y: 344, endPoint x: 976, endPoint y: 380, distance: 85.0
click at [976, 380] on div at bounding box center [897, 332] width 364 height 439
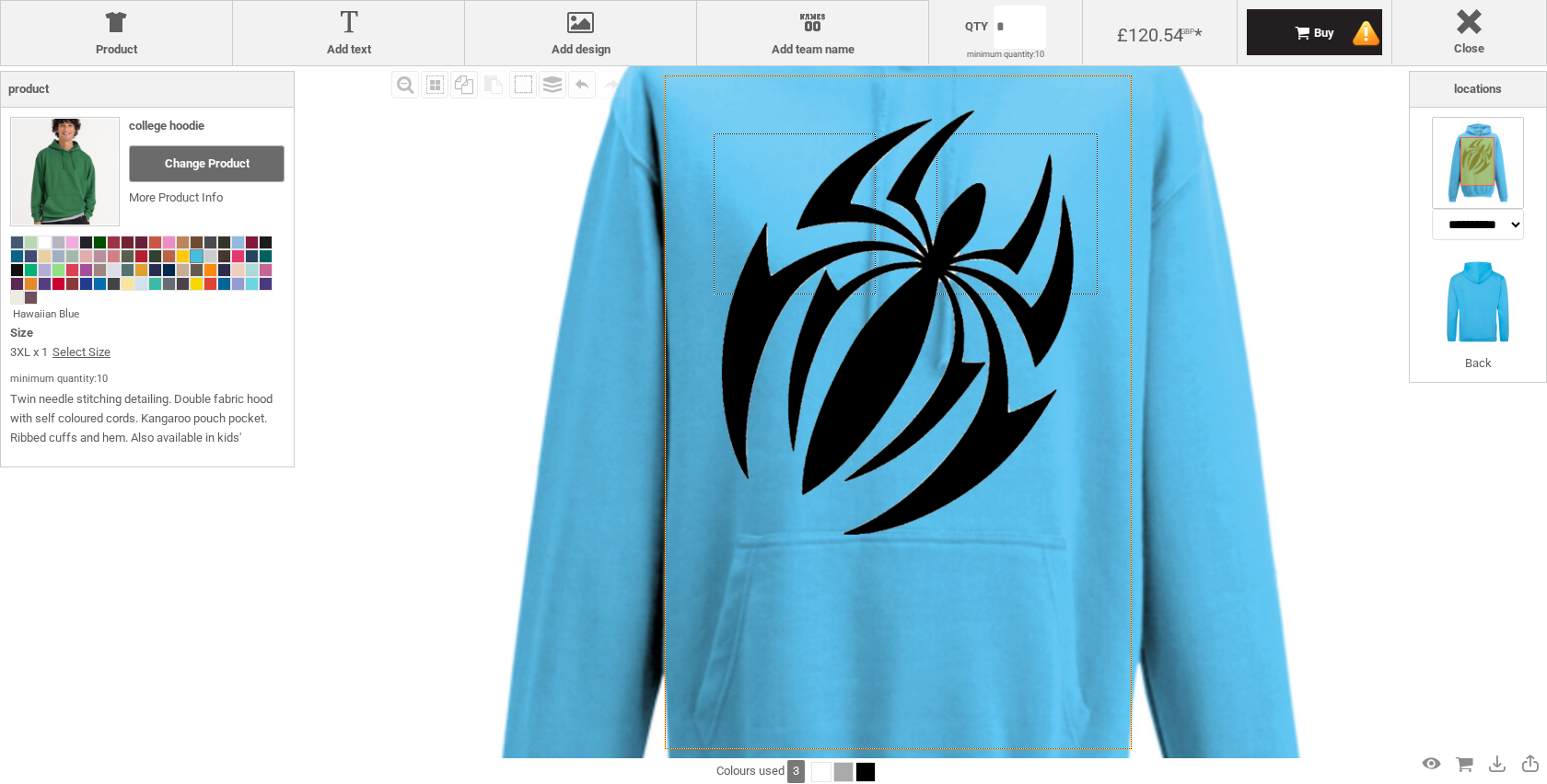
drag, startPoint x: 1116, startPoint y: 424, endPoint x: 1110, endPoint y: 448, distance: 24.7
click at [1110, 448] on icon "Created with [PERSON_NAME] 2.1.2" at bounding box center [898, 412] width 467 height 673
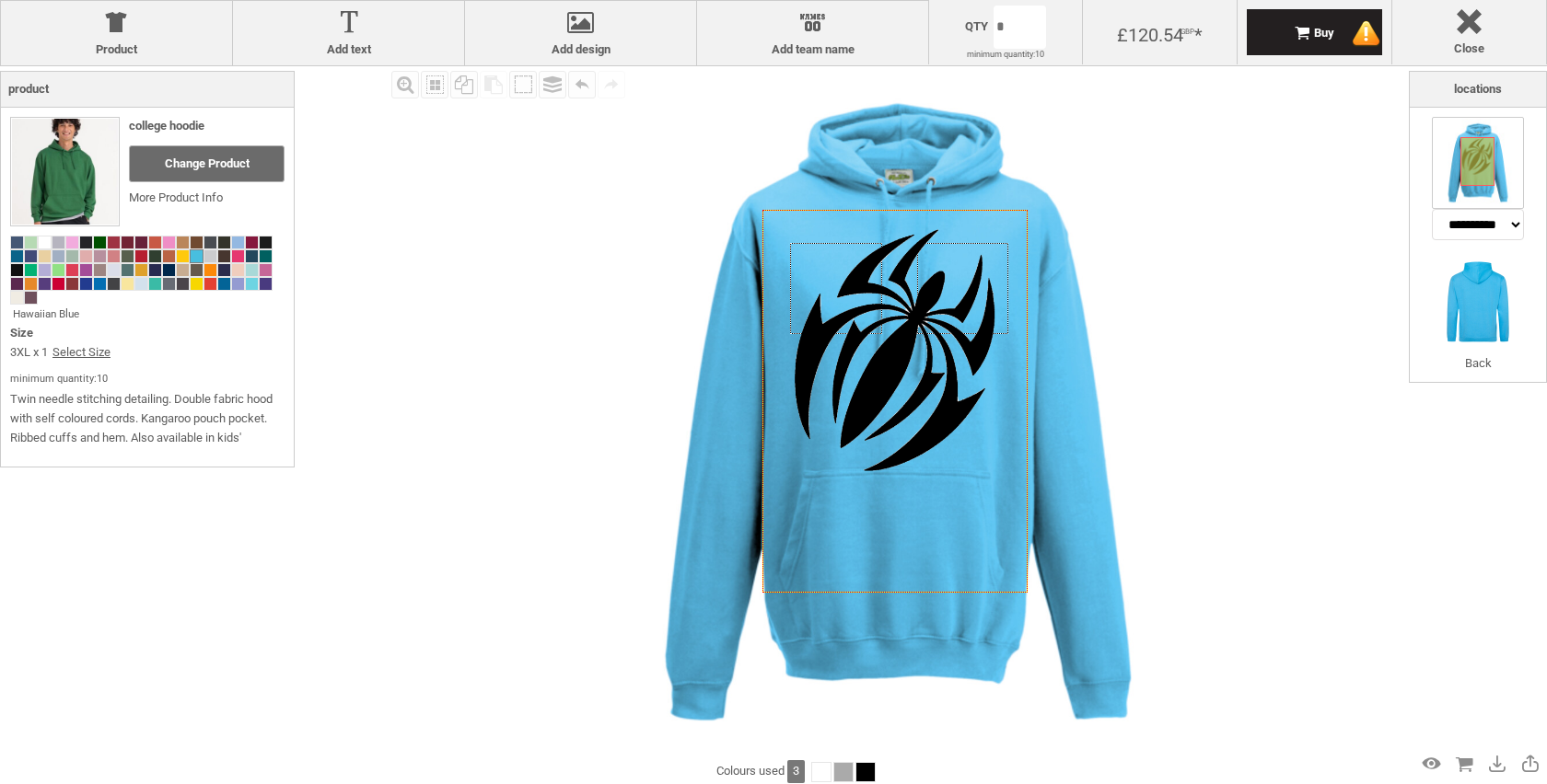
drag, startPoint x: 1226, startPoint y: 365, endPoint x: 1053, endPoint y: 511, distance: 226.4
click at [1053, 511] on img at bounding box center [898, 413] width 692 height 692
click at [965, 294] on div at bounding box center [894, 349] width 200 height 241
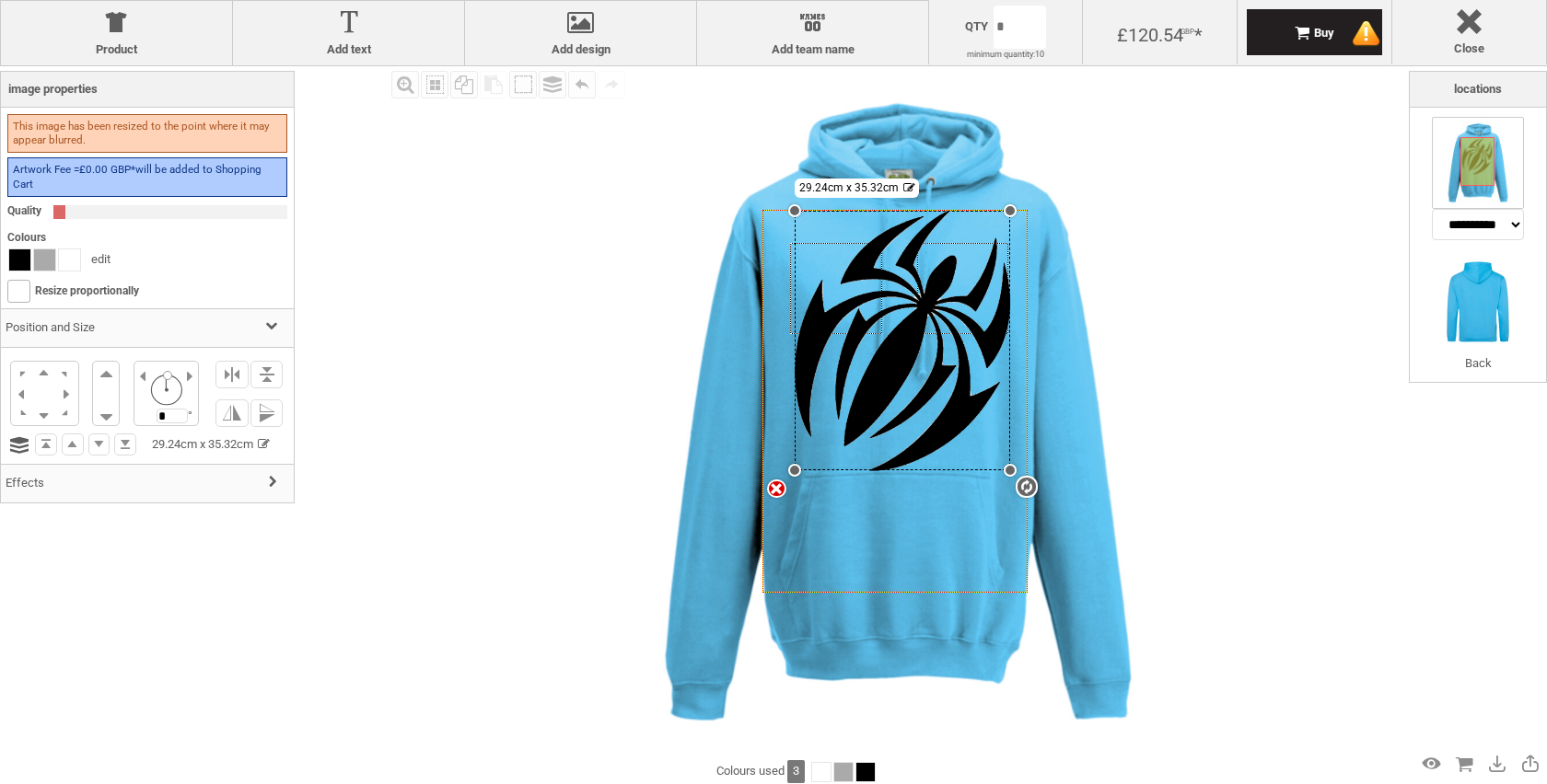
drag, startPoint x: 993, startPoint y: 226, endPoint x: 1020, endPoint y: 211, distance: 30.9
click at [1020, 211] on div "Created with [PERSON_NAME] 2.1.2 Created with [PERSON_NAME] 2.1.2 Created with …" at bounding box center [895, 400] width 265 height 382
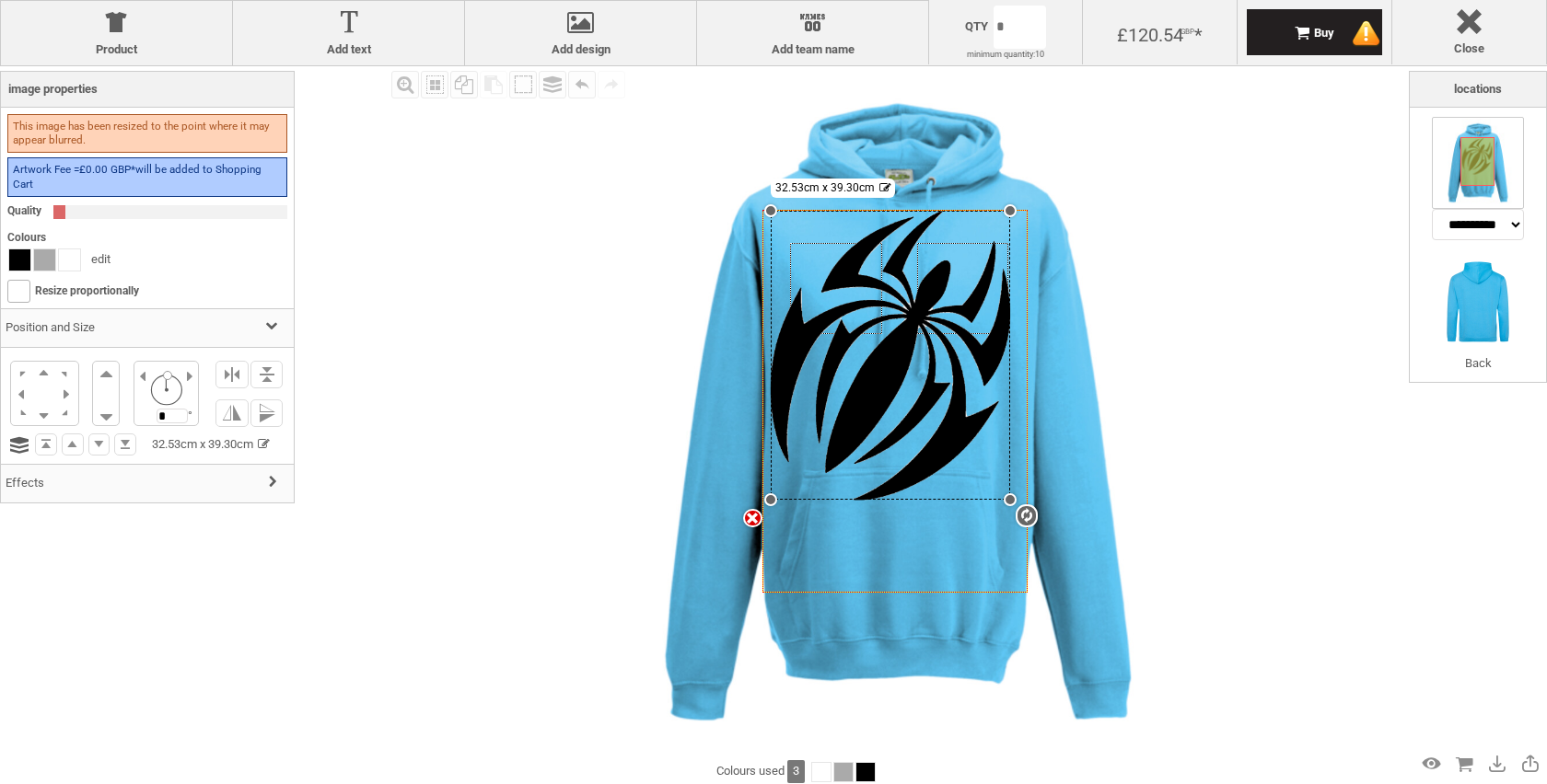
drag, startPoint x: 796, startPoint y: 469, endPoint x: 806, endPoint y: 500, distance: 32.6
click at [806, 500] on div "settings 32.53cm x 39.30cm" at bounding box center [889, 355] width 239 height 289
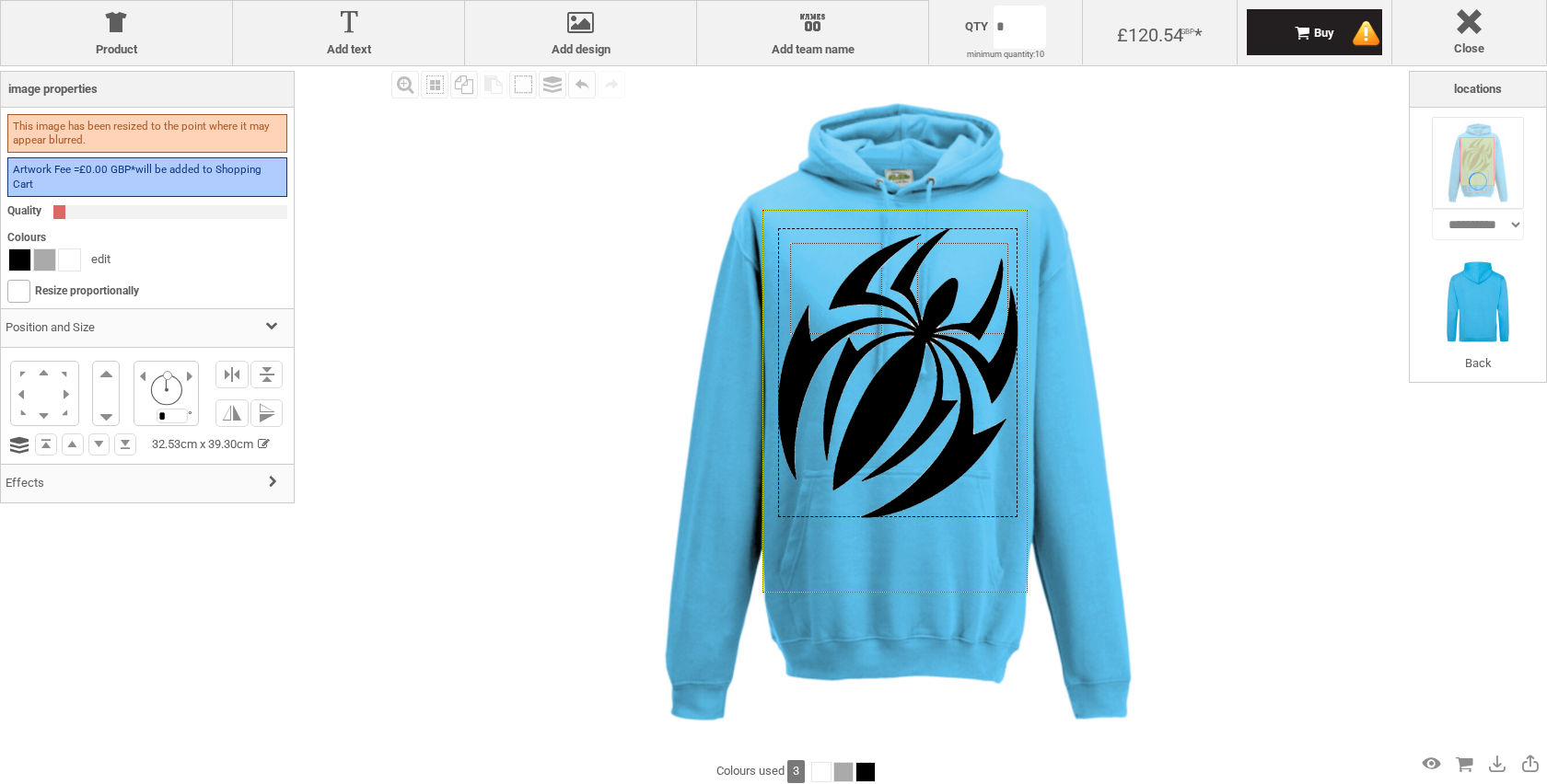
drag, startPoint x: 901, startPoint y: 343, endPoint x: 908, endPoint y: 361, distance: 19.3
click at [908, 361] on div at bounding box center [897, 372] width 239 height 289
